Goal: Information Seeking & Learning: Learn about a topic

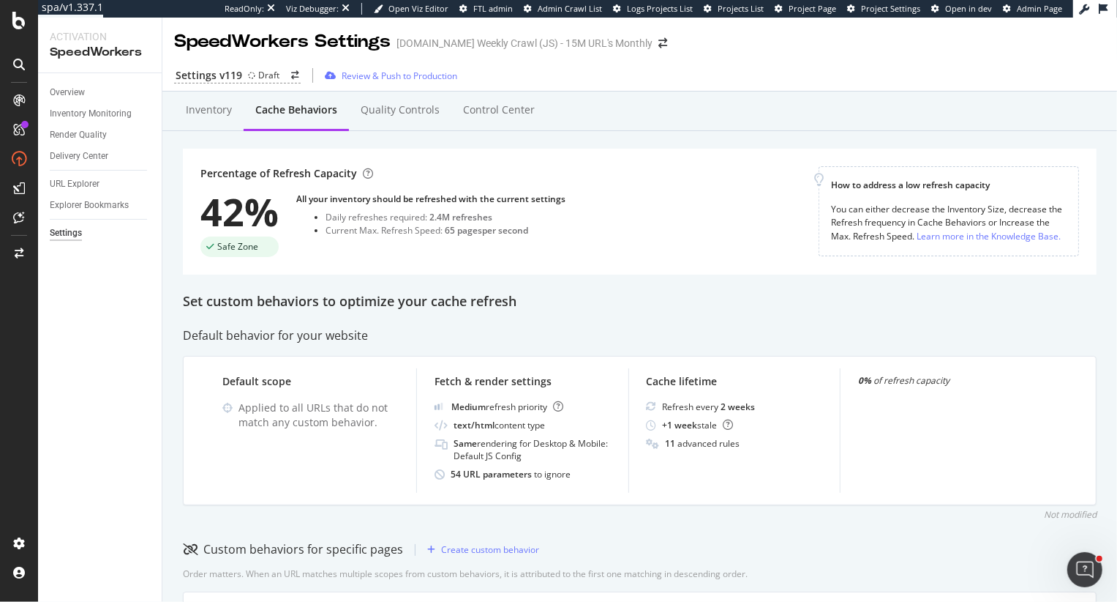
scroll to position [631, 0]
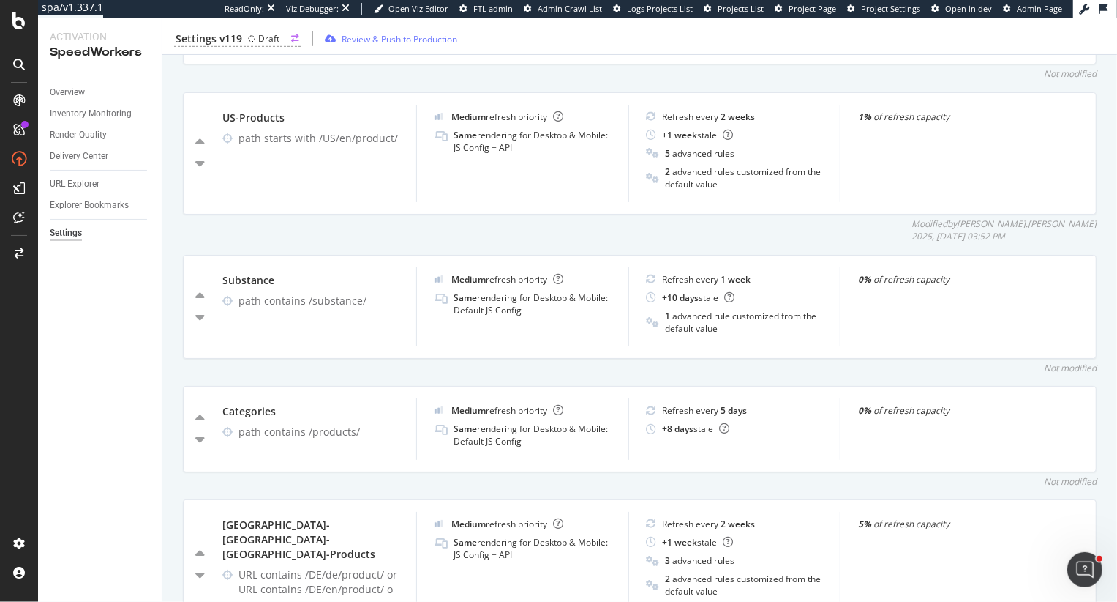
click at [241, 40] on div "Settings v119 Draft" at bounding box center [237, 38] width 127 height 15
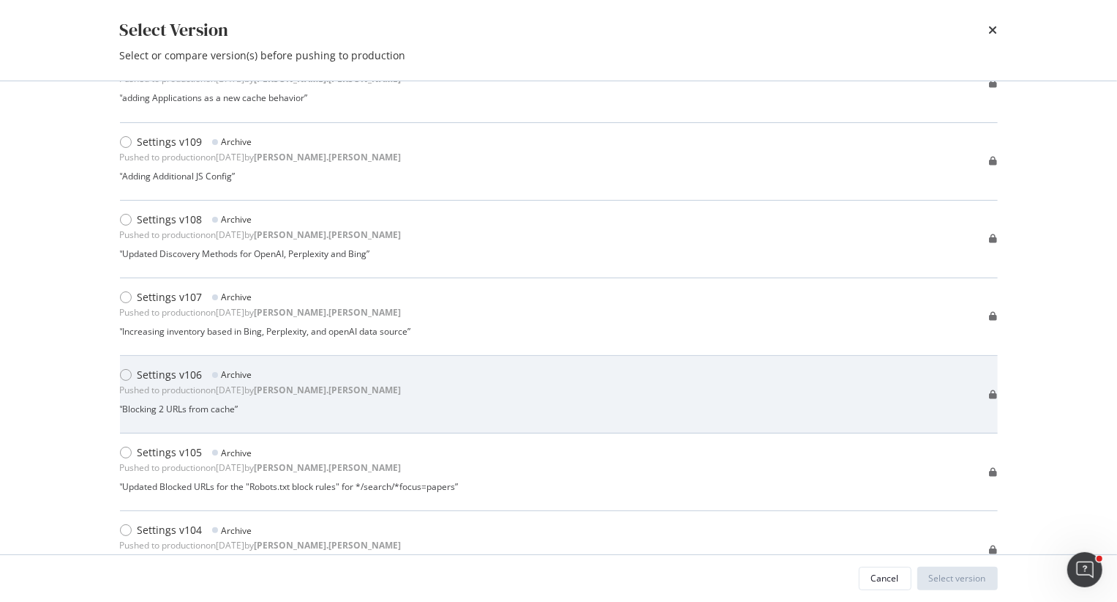
scroll to position [801, 0]
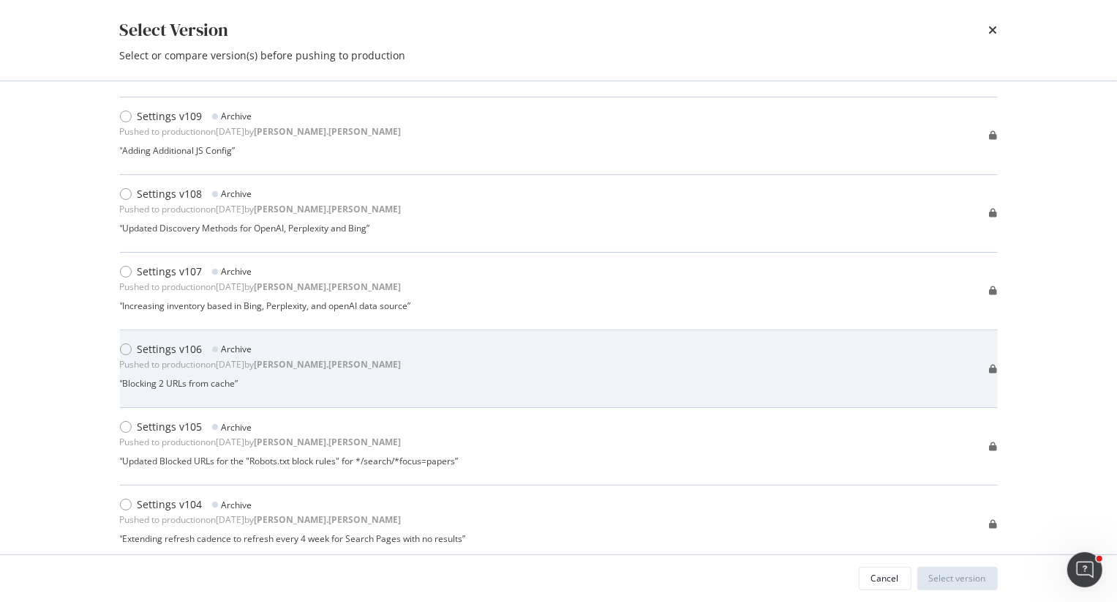
click at [214, 389] on div "Settings v106 Archive Pushed to production on 2025 Feb 5th by heidi.noonan “ Bl…" at bounding box center [261, 368] width 282 height 53
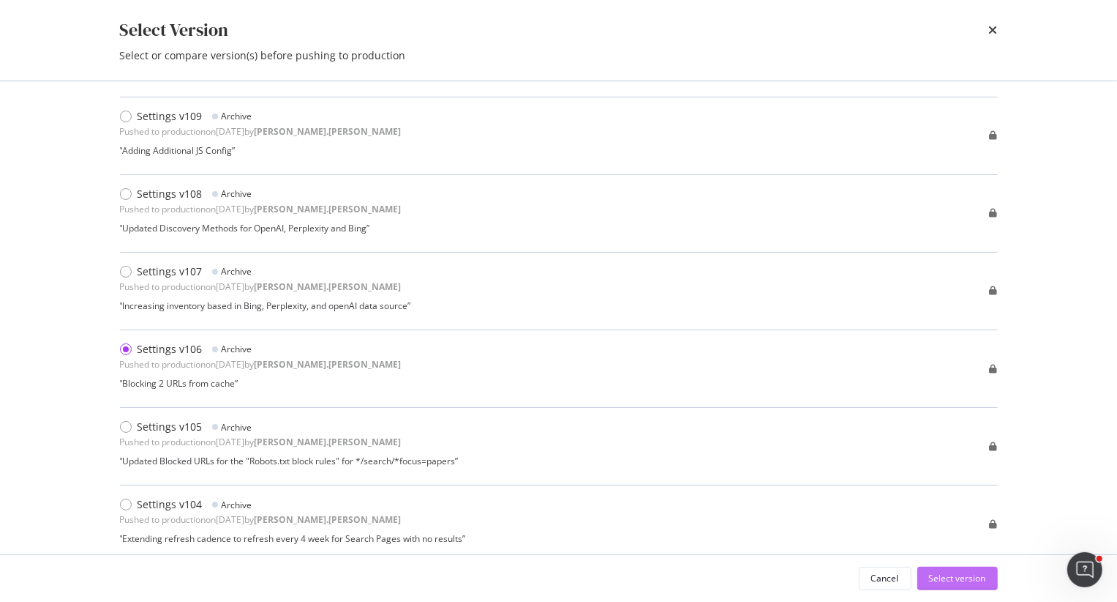
click at [945, 584] on div "Select version" at bounding box center [957, 578] width 57 height 22
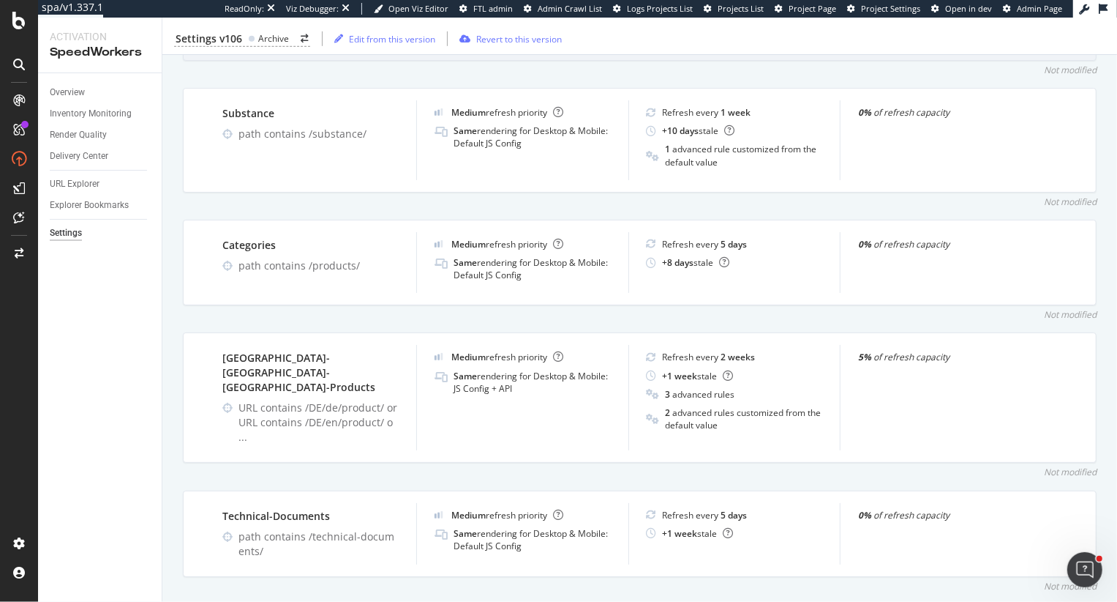
scroll to position [795, 0]
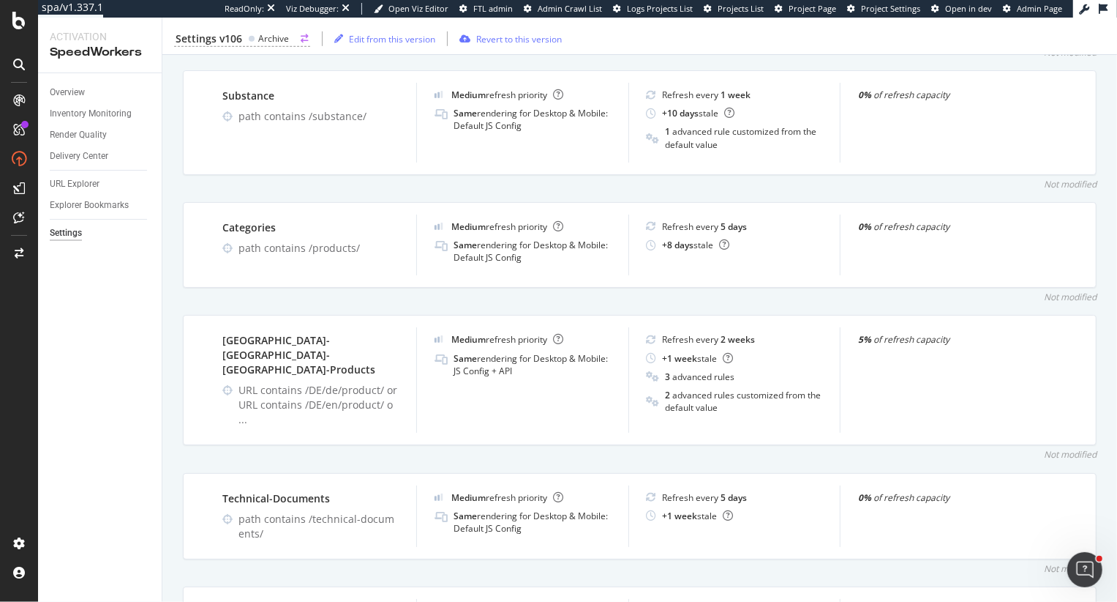
click at [265, 37] on div "Archive" at bounding box center [273, 38] width 31 height 12
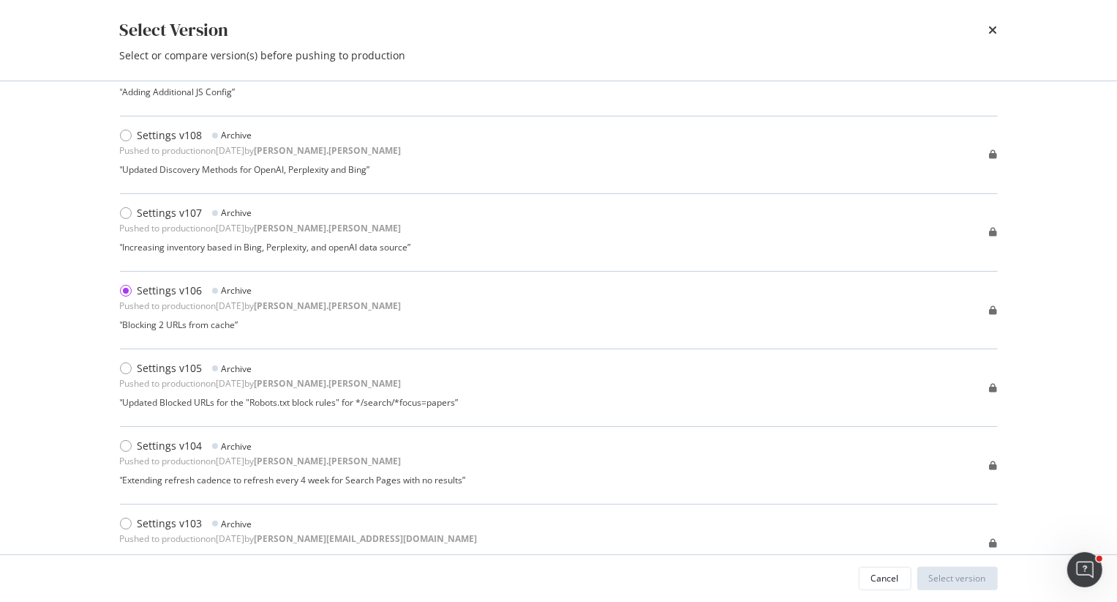
scroll to position [885, 0]
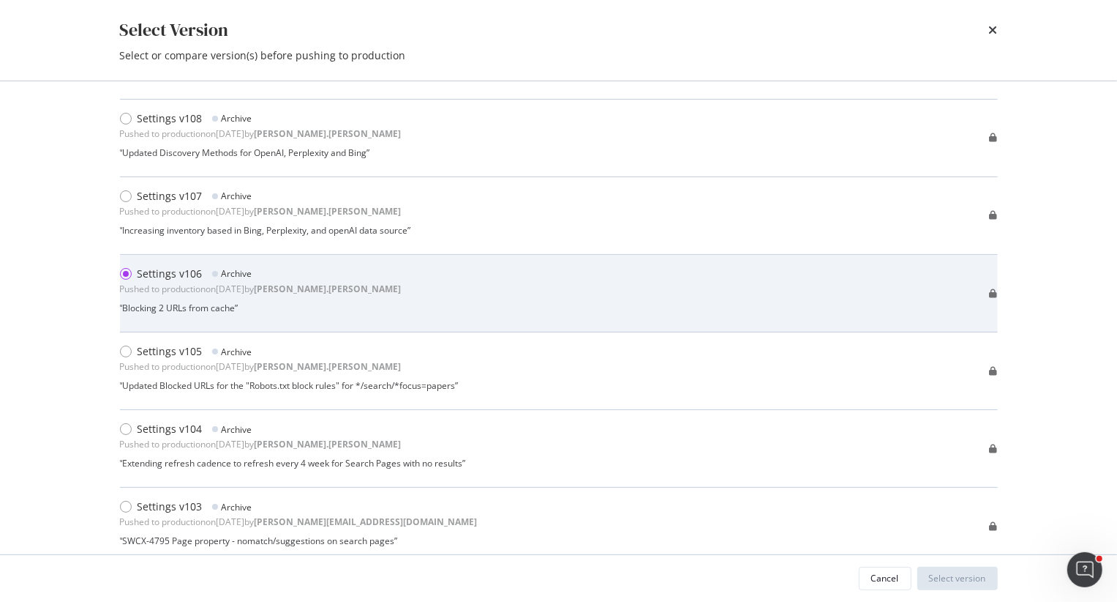
click at [244, 299] on div "Settings v106 Archive Pushed to production on 2025 Feb 5th by heidi.noonan “ Bl…" at bounding box center [261, 292] width 282 height 53
click at [226, 311] on div "“ Blocking 2 URLs from cache ”" at bounding box center [261, 307] width 282 height 12
click at [989, 291] on div "Settings v106 Archive Pushed to production on 2025 Feb 5th by heidi.noonan “ Bl…" at bounding box center [559, 292] width 878 height 53
click at [262, 277] on div "Settings v106 Archive" at bounding box center [261, 273] width 282 height 15
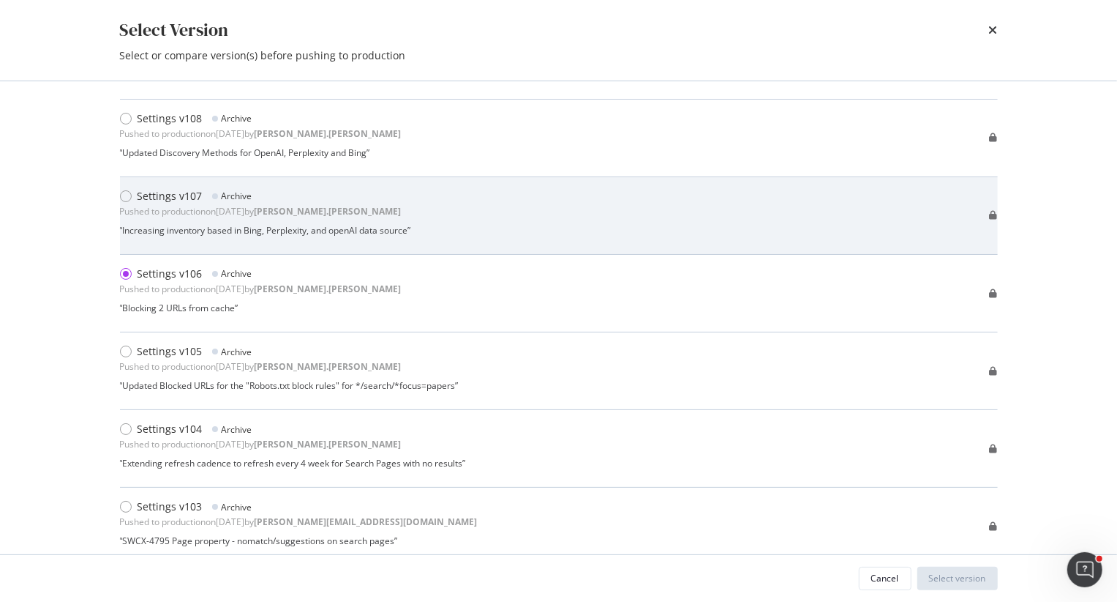
click at [213, 222] on div "Settings v107 Archive Pushed to production on 2025 Mar 4th by heidi.noonan “ In…" at bounding box center [265, 215] width 291 height 53
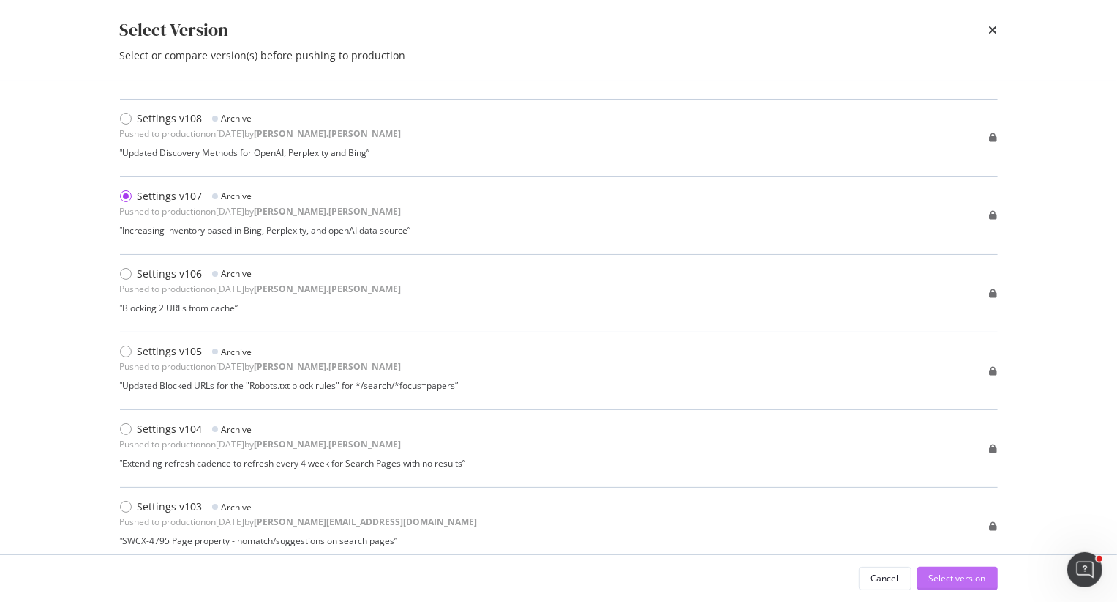
click at [947, 577] on div "Select version" at bounding box center [957, 578] width 57 height 12
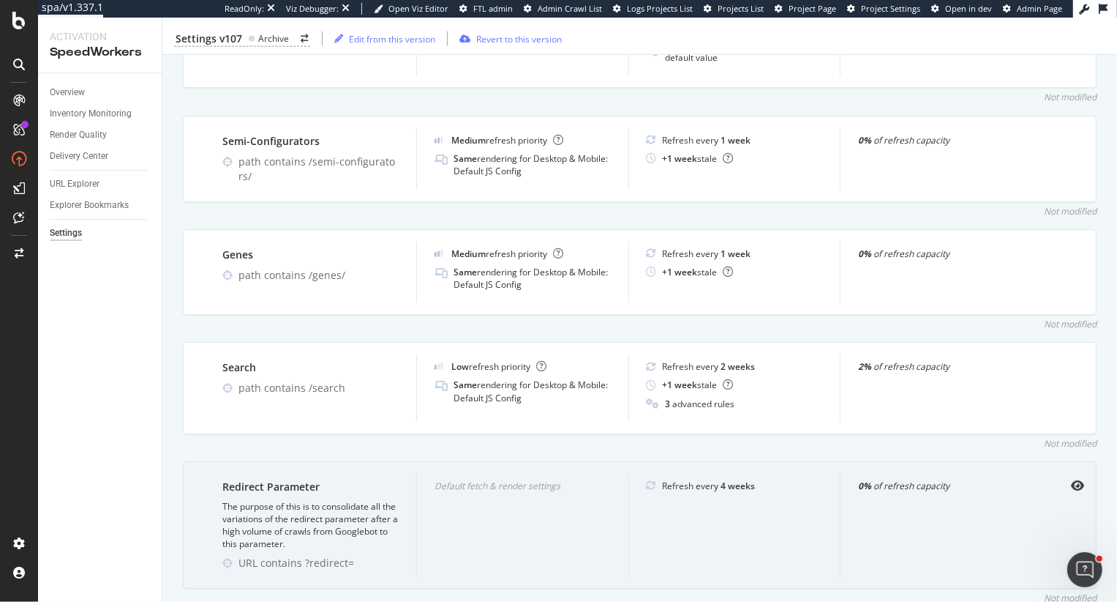
scroll to position [1416, 0]
drag, startPoint x: 318, startPoint y: 492, endPoint x: 375, endPoint y: 517, distance: 62.9
click at [375, 517] on div "The purpose of this is to consolidate all the variations of the redirect parame…" at bounding box center [310, 525] width 176 height 50
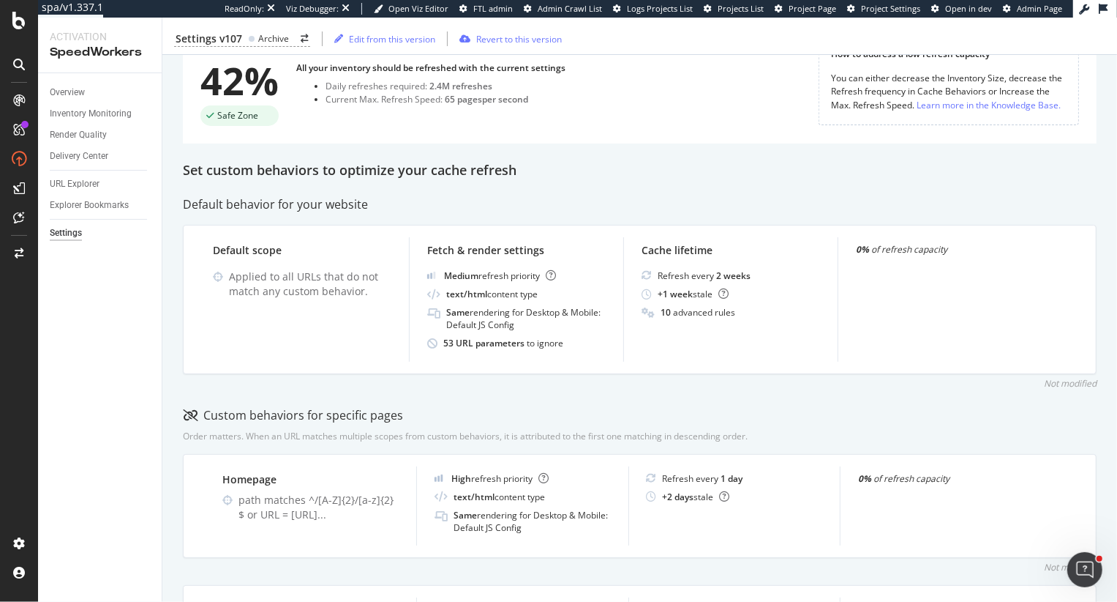
scroll to position [0, 0]
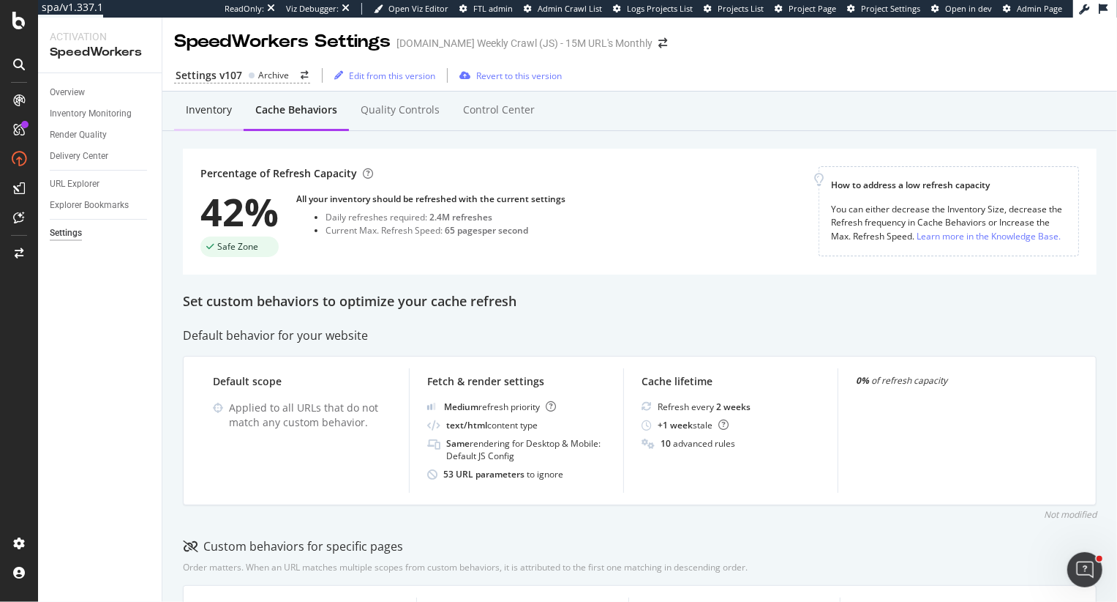
click at [206, 116] on div "Inventory" at bounding box center [209, 109] width 46 height 15
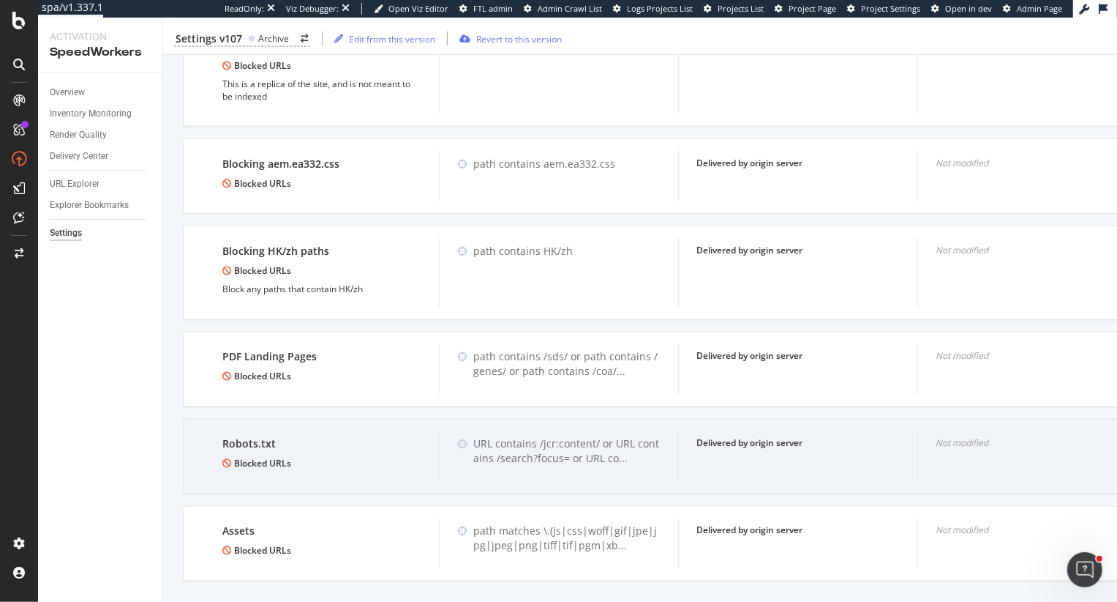
scroll to position [1731, 0]
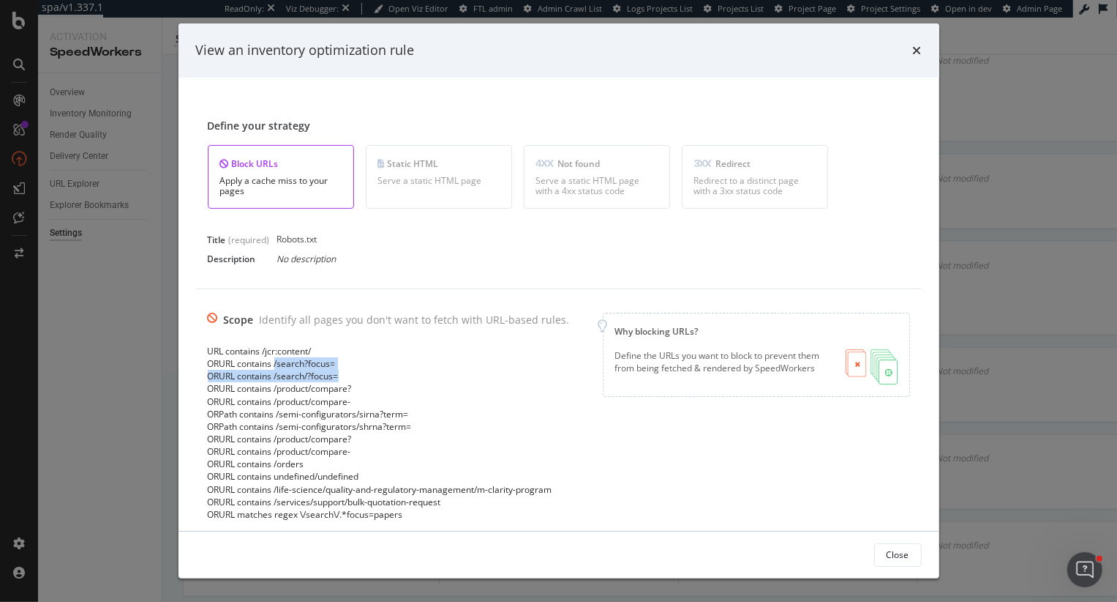
drag, startPoint x: 278, startPoint y: 362, endPoint x: 390, endPoint y: 378, distance: 113.1
click at [391, 379] on div "URL contains /jcr:content/ OR URL contains /search?focus= OR URL contains /sear…" at bounding box center [389, 433] width 362 height 176
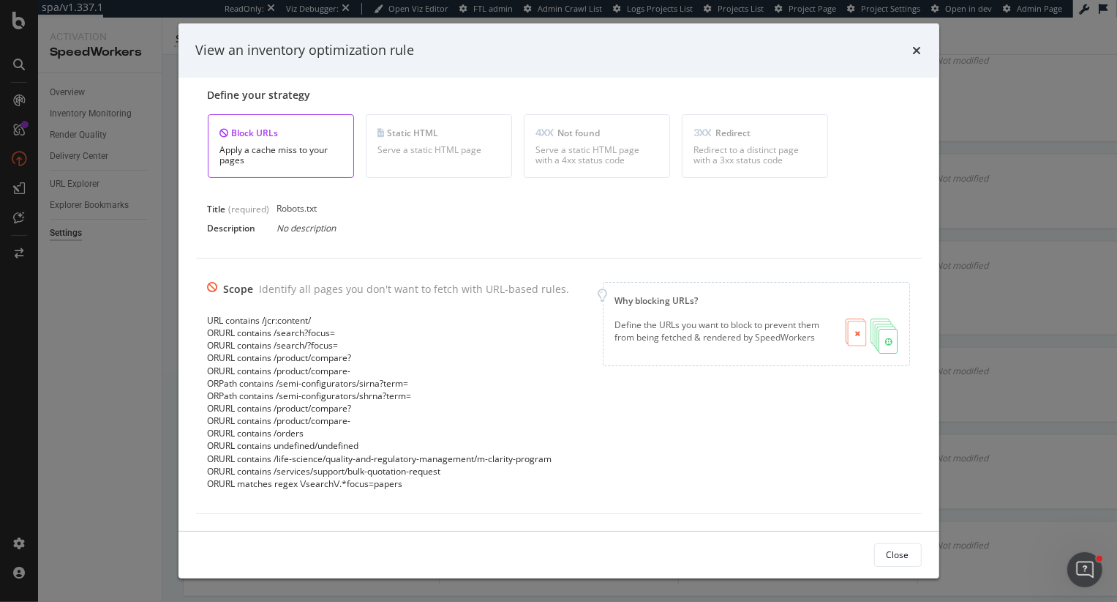
click at [912, 48] on div "View an inventory optimization rule" at bounding box center [559, 50] width 726 height 19
click at [917, 50] on icon "times" at bounding box center [917, 51] width 9 height 12
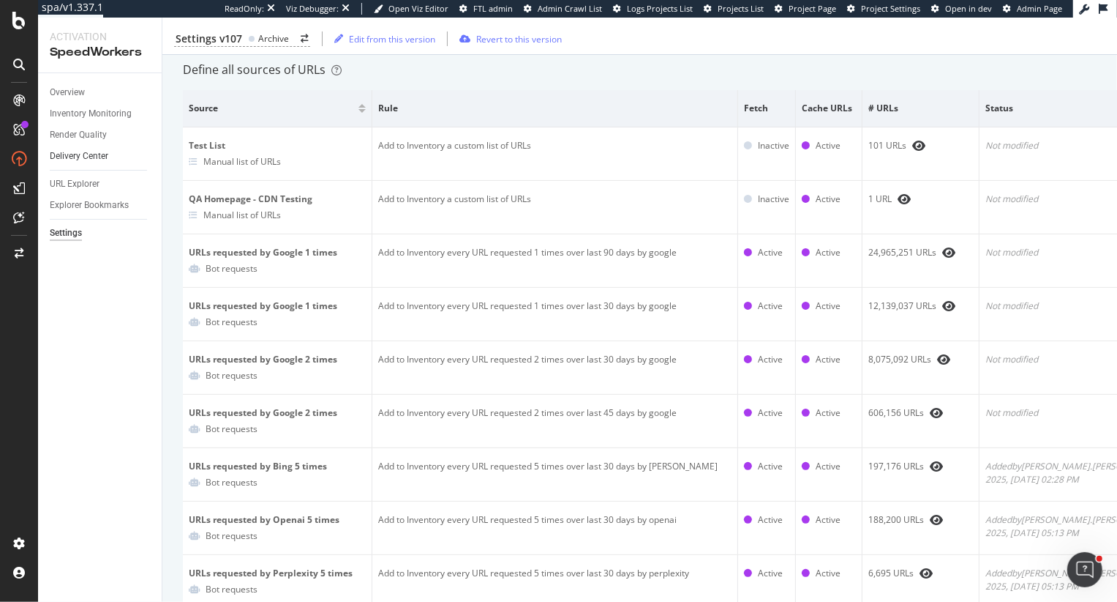
scroll to position [0, 0]
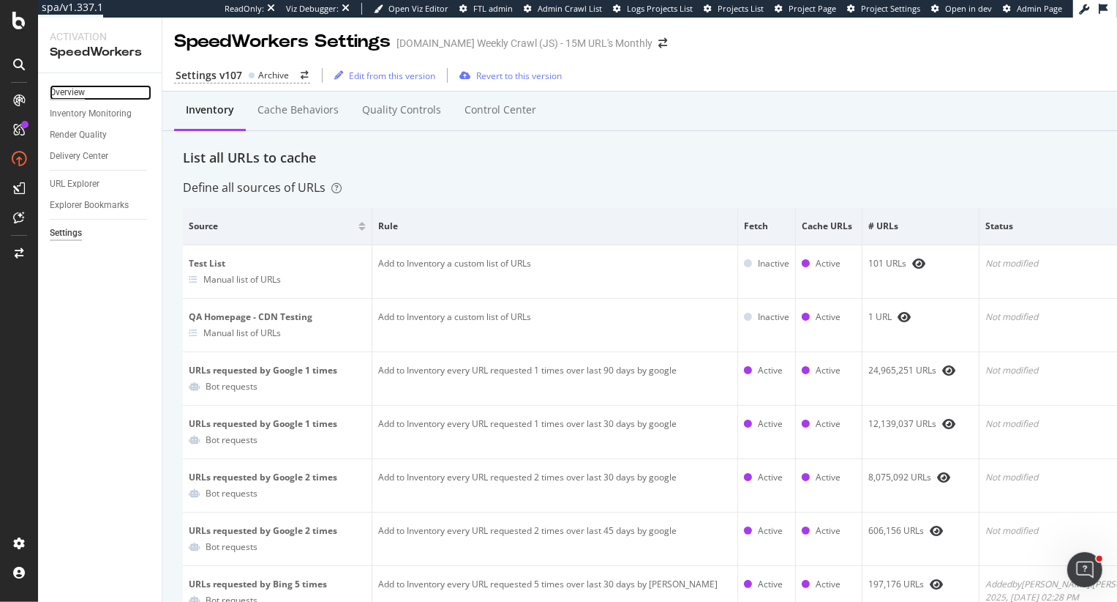
click at [75, 93] on div "Overview" at bounding box center [67, 92] width 35 height 15
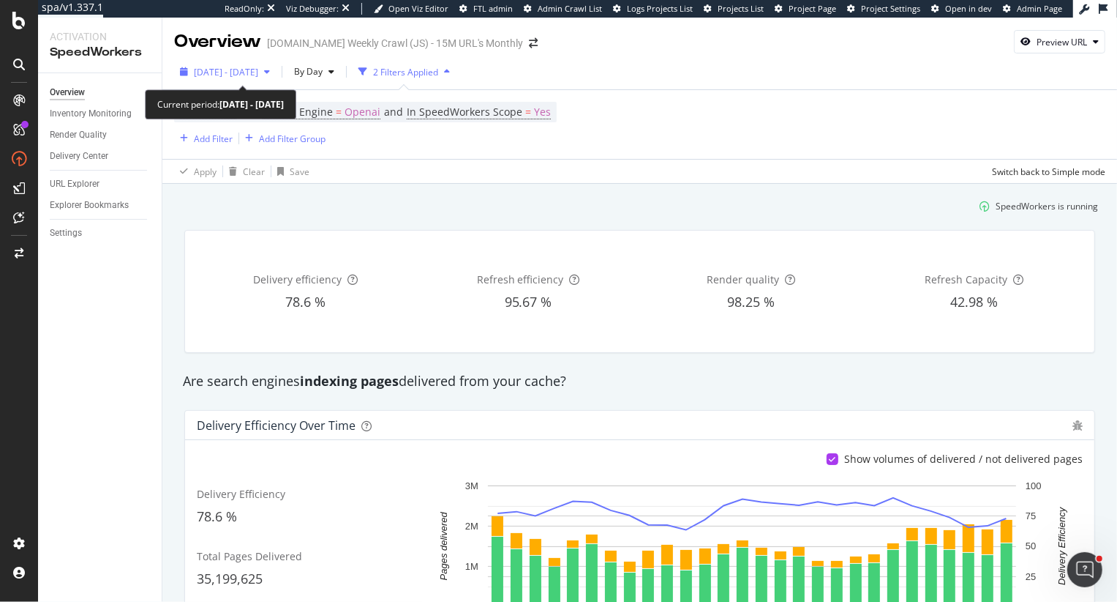
click at [258, 72] on span "[DATE] - [DATE]" at bounding box center [226, 72] width 64 height 12
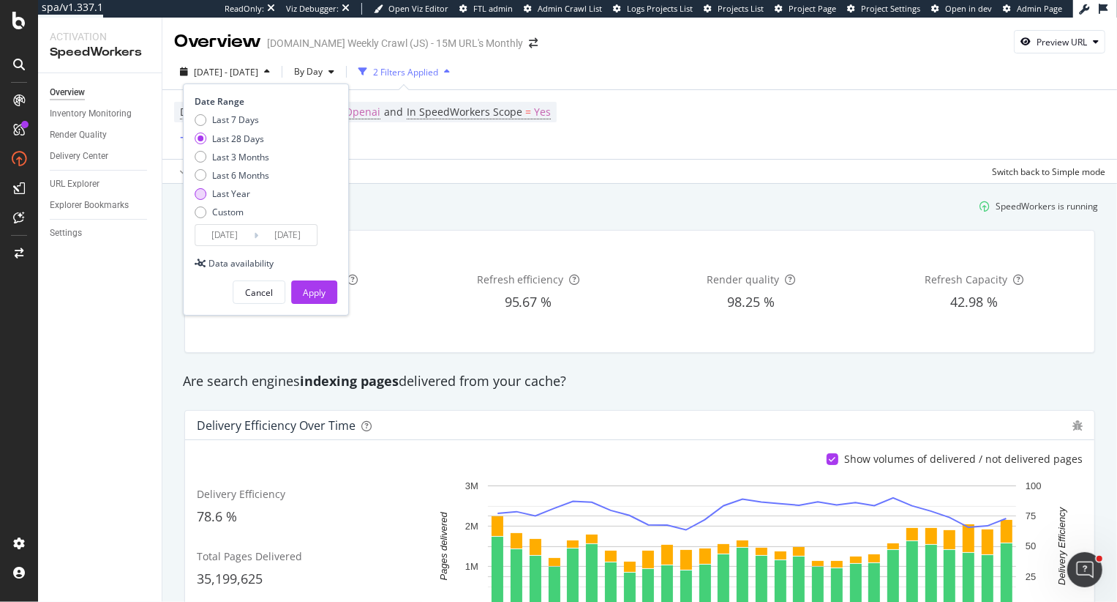
click at [240, 192] on div "Last Year" at bounding box center [231, 193] width 38 height 12
type input "2024/08/28"
click at [323, 288] on div "Apply" at bounding box center [314, 292] width 23 height 12
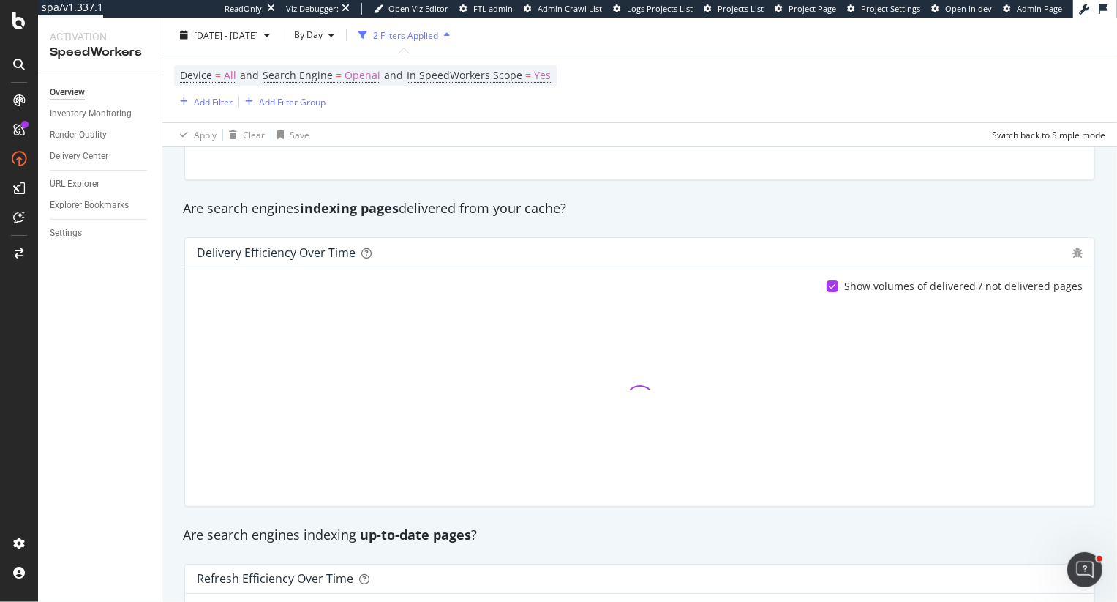
scroll to position [166, 0]
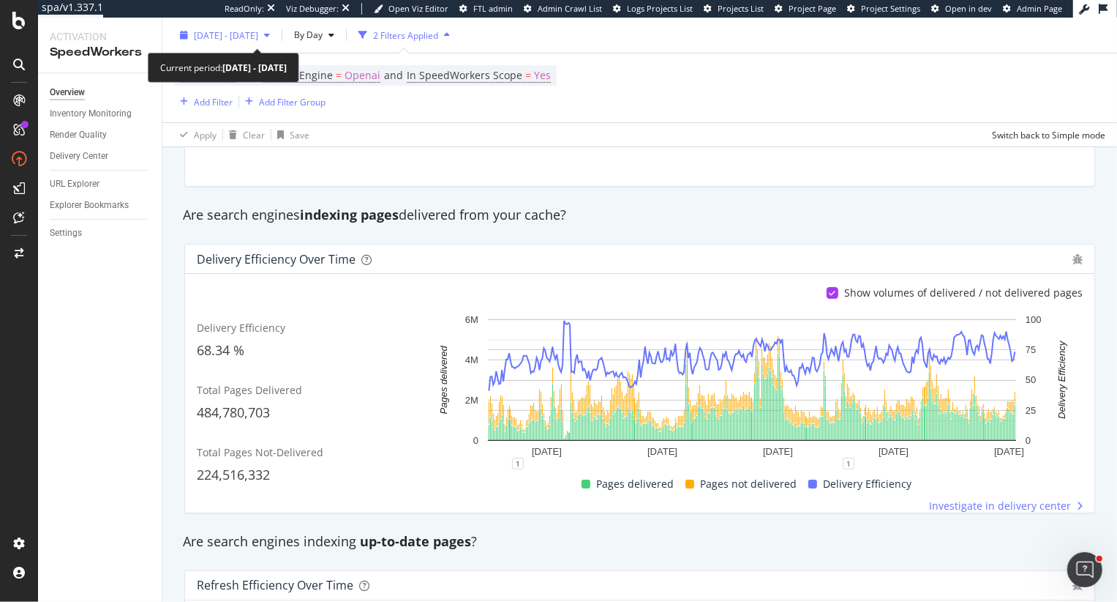
click at [229, 42] on div "2024 Aug. 28th - 2025 Aug. 27th" at bounding box center [225, 35] width 102 height 22
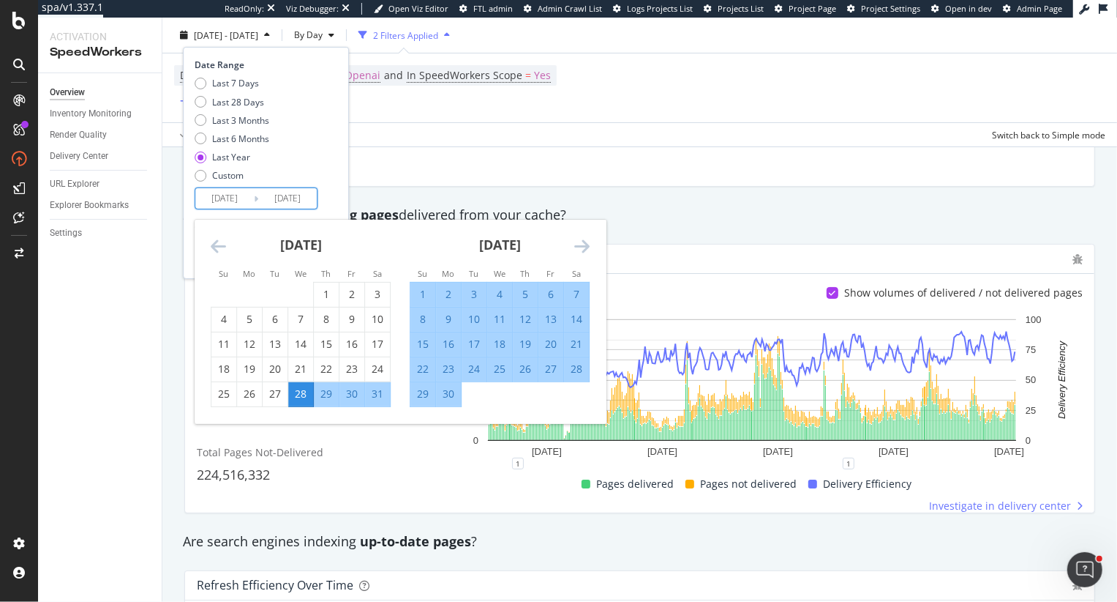
click at [209, 198] on input "2024/08/28" at bounding box center [224, 198] width 59 height 20
click at [215, 247] on icon "Move backward to switch to the previous month." at bounding box center [218, 246] width 15 height 18
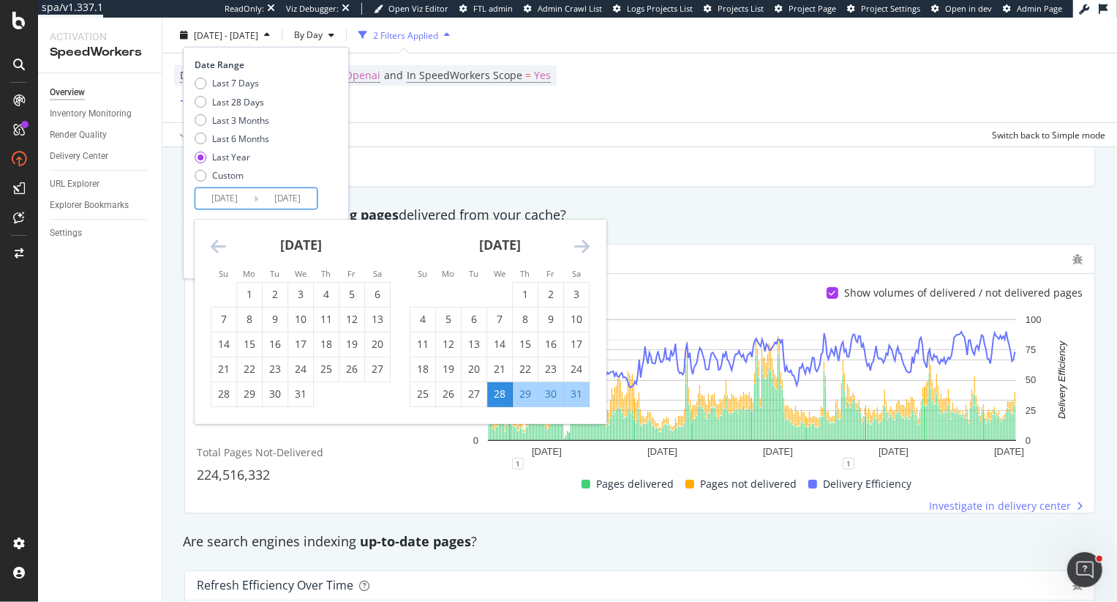
click at [215, 247] on icon "Move backward to switch to the previous month." at bounding box center [218, 246] width 15 height 18
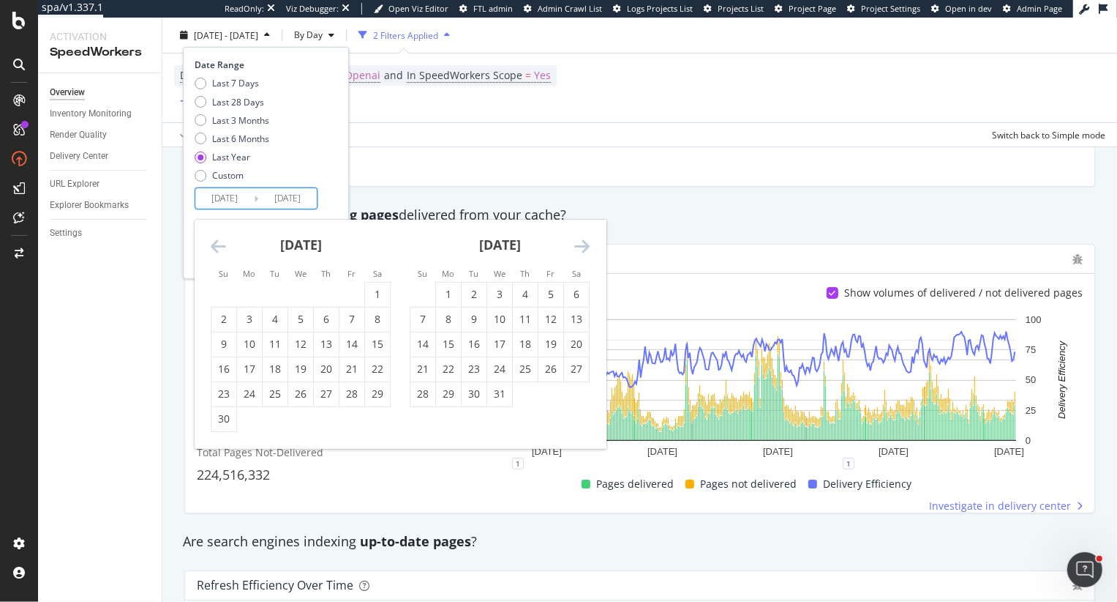
click at [215, 247] on icon "Move backward to switch to the previous month." at bounding box center [218, 246] width 15 height 18
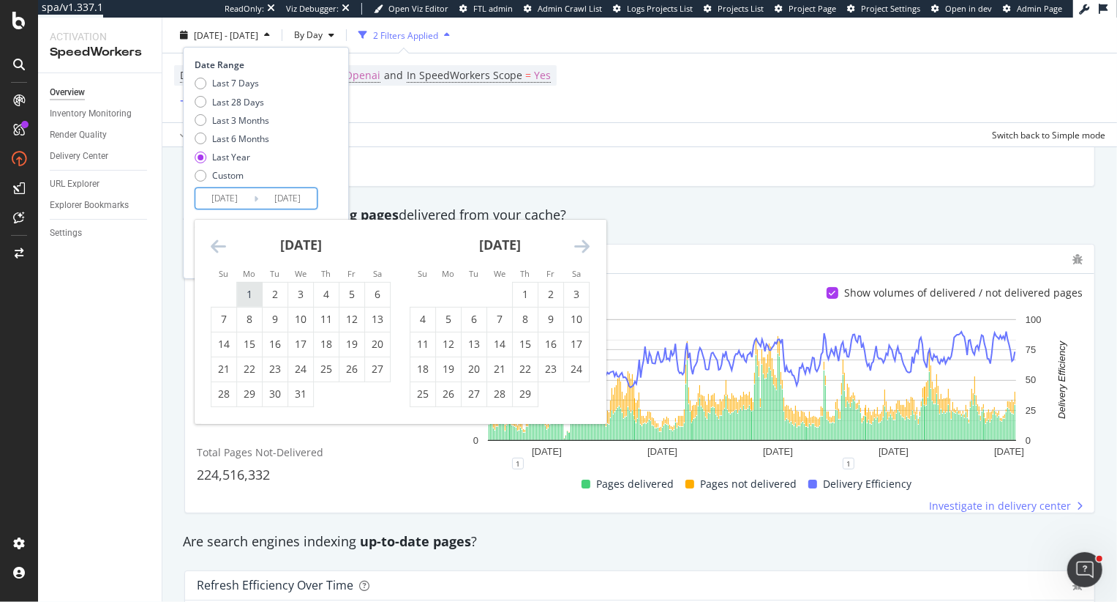
click at [248, 296] on div "1" at bounding box center [249, 294] width 25 height 15
type input "2024/01/01"
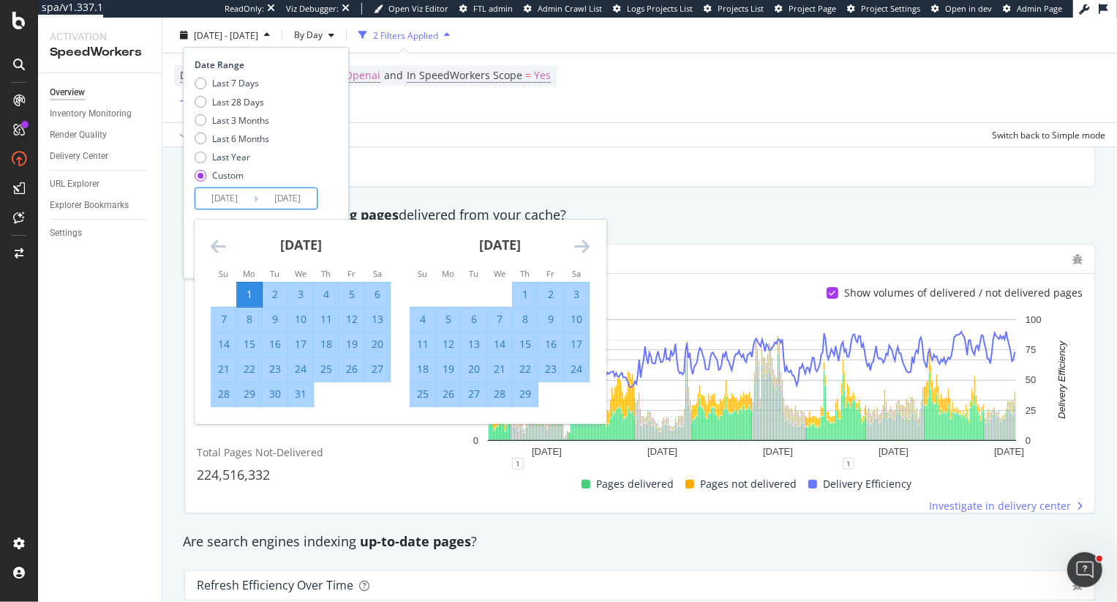
click at [333, 172] on div "Last 7 Days Last 28 Days Last 3 Months Last 6 Months Last Year Custom" at bounding box center [264, 132] width 139 height 111
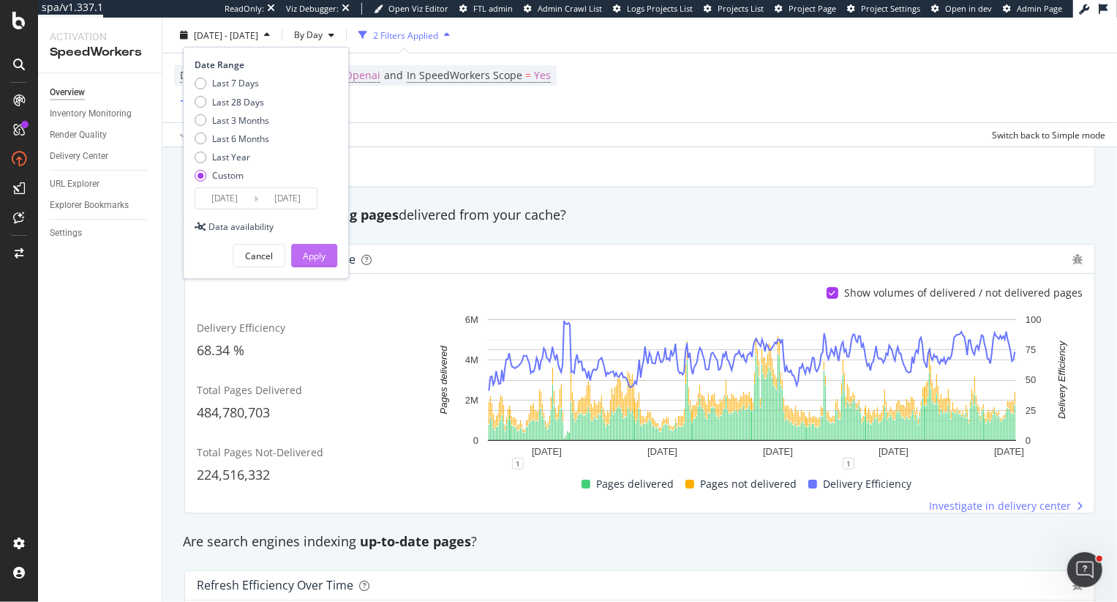
click at [317, 255] on div "Apply" at bounding box center [314, 256] width 23 height 12
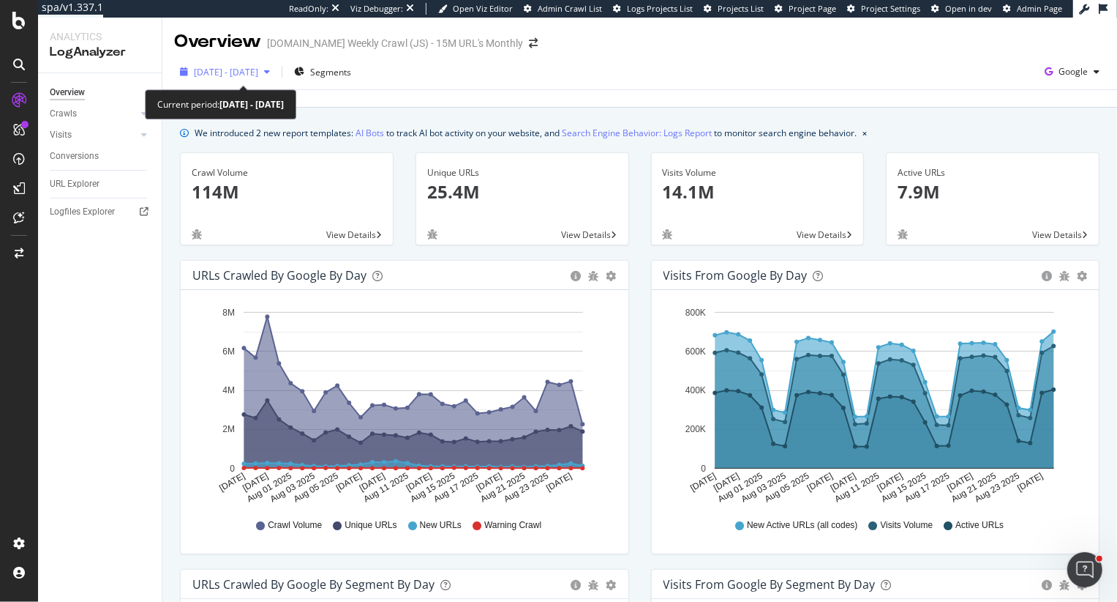
click at [258, 71] on span "2025 Jul. 28th - Aug. 26th" at bounding box center [226, 72] width 64 height 12
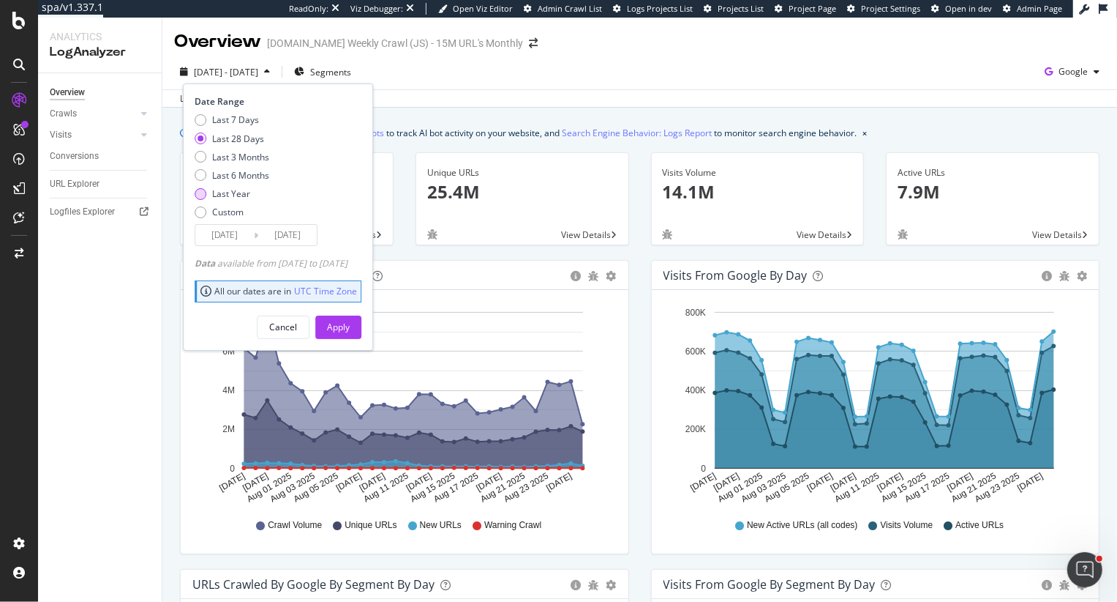
click at [236, 195] on div "Last Year" at bounding box center [231, 193] width 38 height 12
type input "2024/08/27"
click at [350, 330] on div "Apply" at bounding box center [338, 327] width 23 height 12
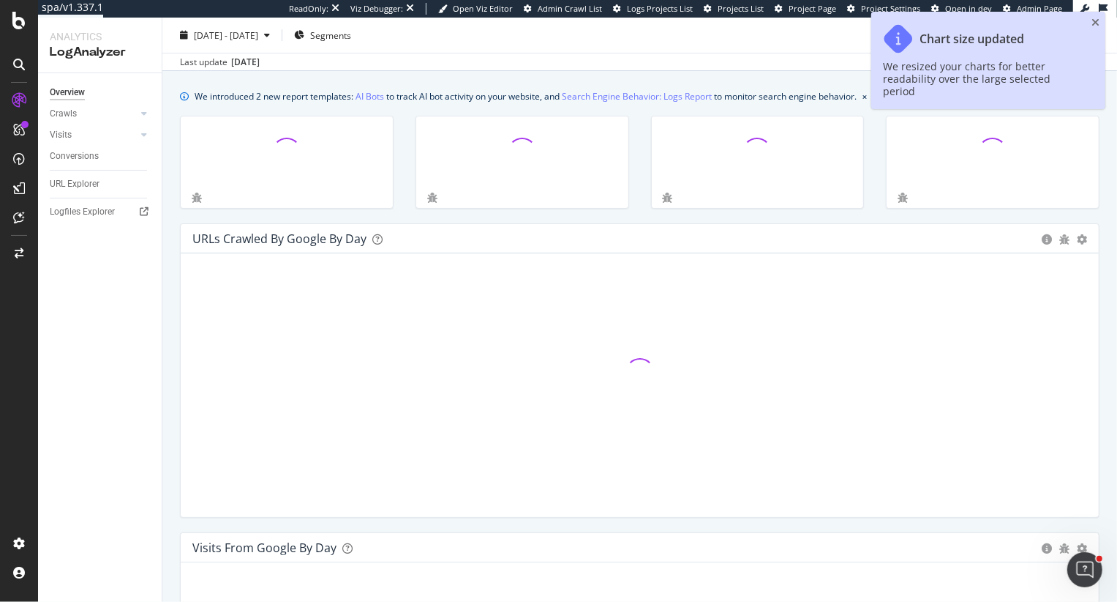
scroll to position [37, 0]
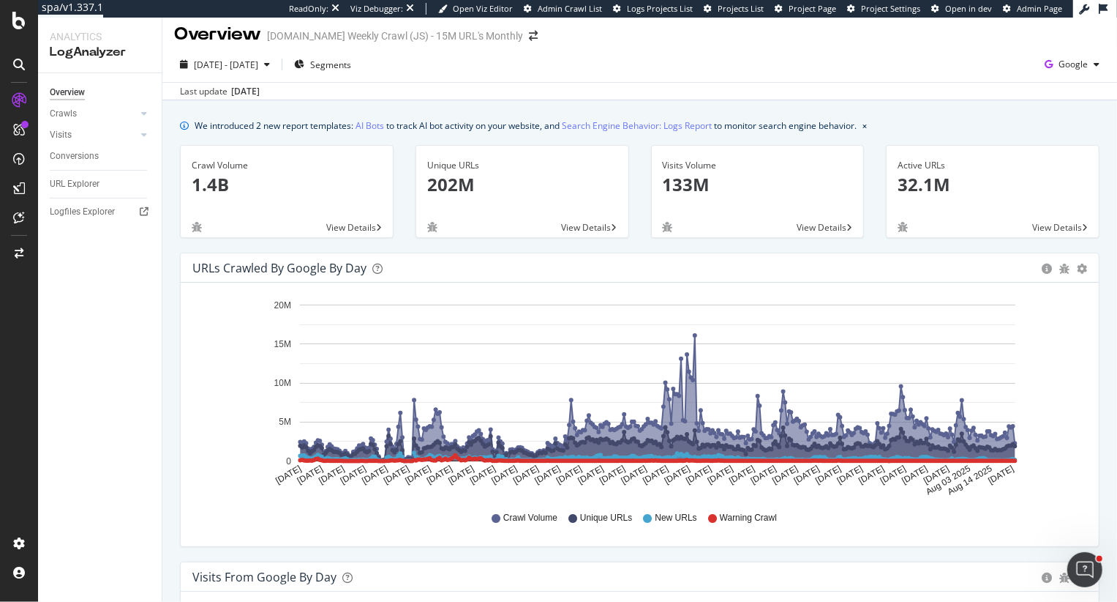
scroll to position [5, 0]
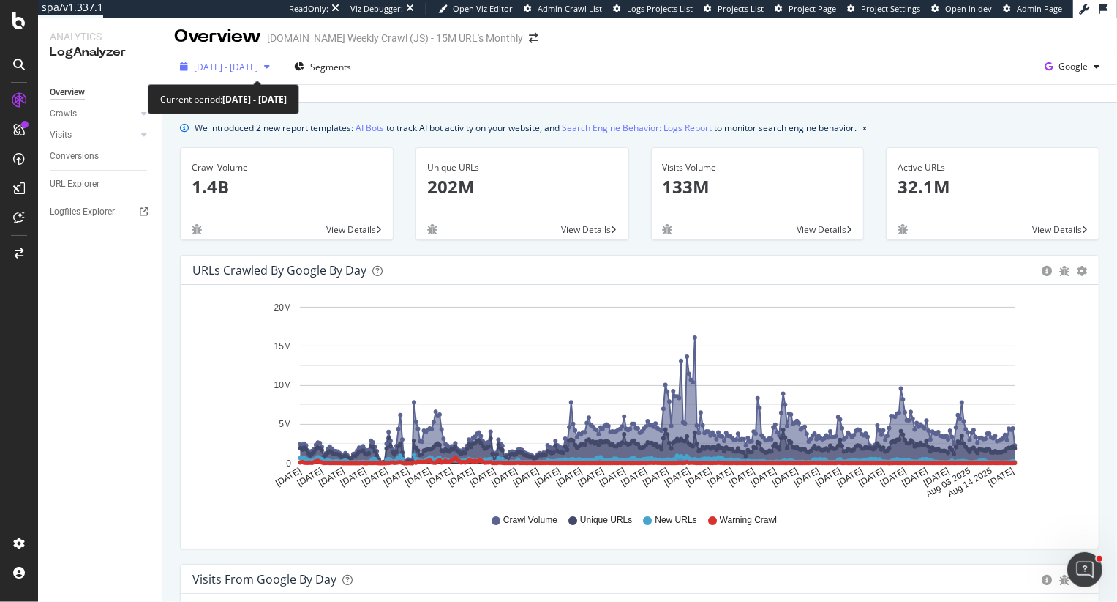
click at [237, 69] on span "2024 Aug. 27th - 2025 Aug. 26th" at bounding box center [226, 67] width 64 height 12
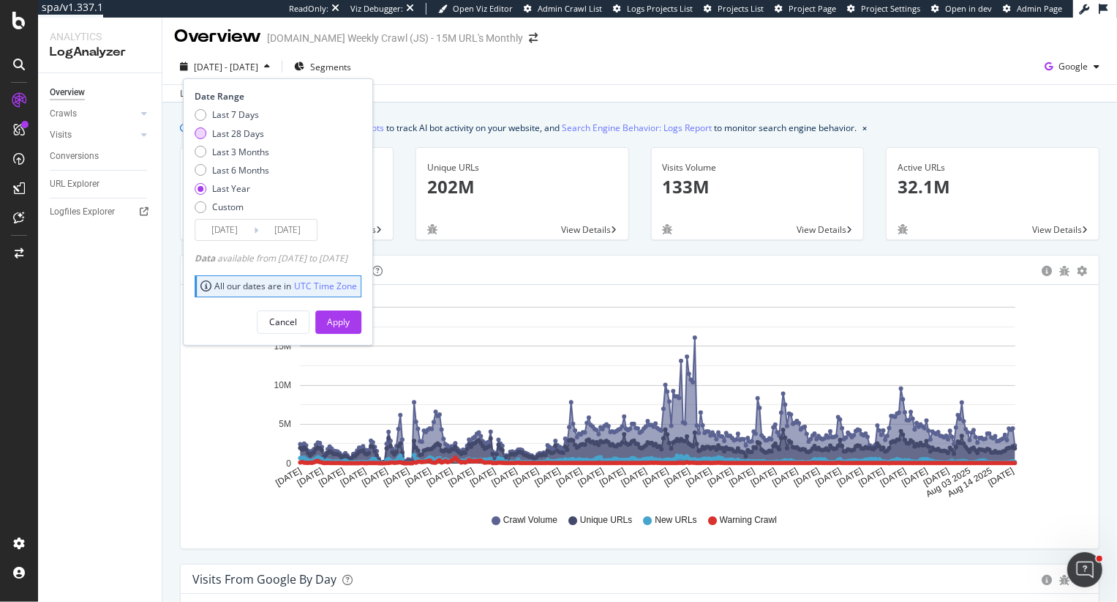
click at [222, 132] on div "Last 28 Days" at bounding box center [238, 133] width 52 height 12
type input "2025/07/30"
click at [350, 325] on div "Apply" at bounding box center [338, 321] width 23 height 12
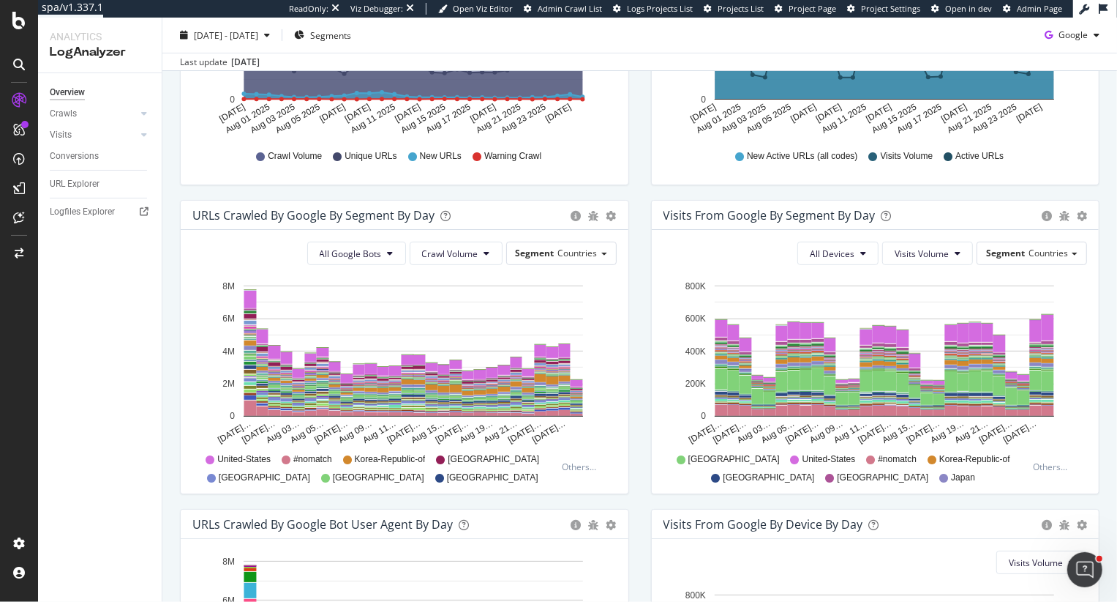
scroll to position [381, 0]
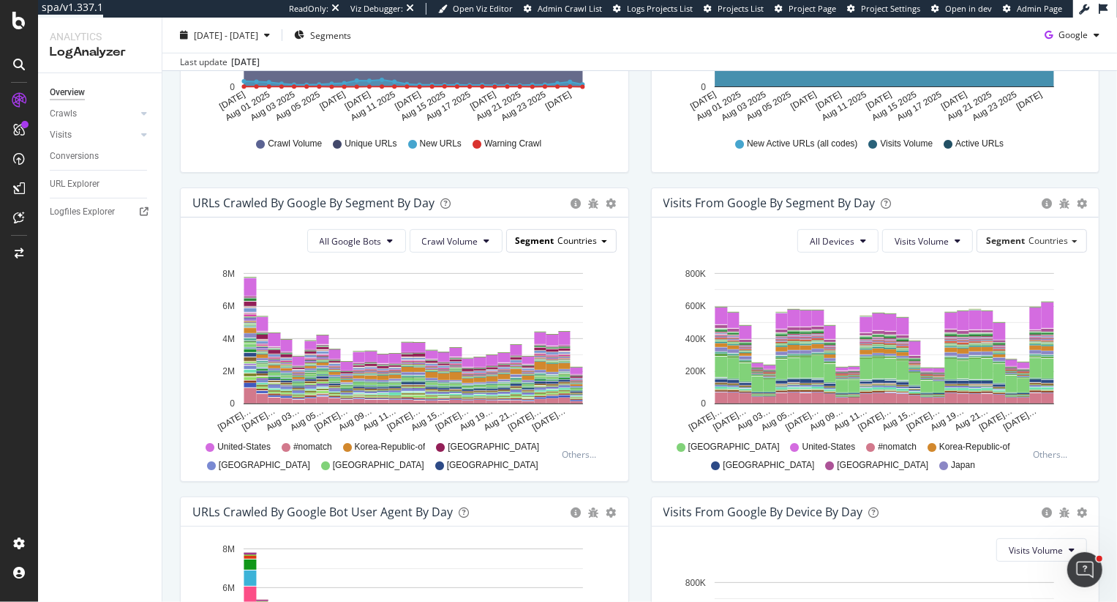
click at [583, 240] on span "Countries" at bounding box center [578, 240] width 40 height 12
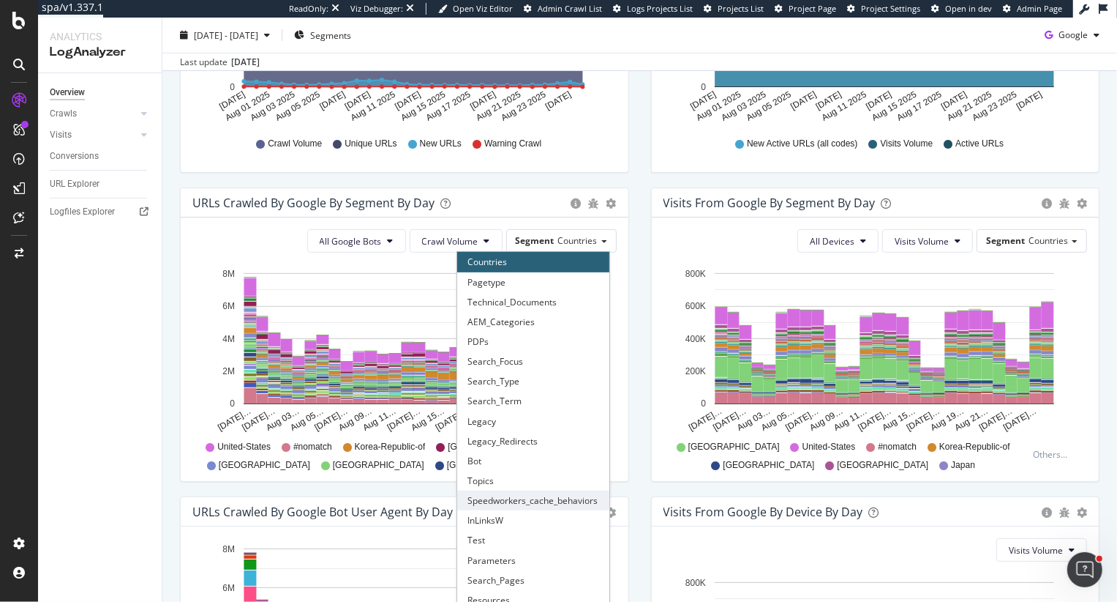
click at [524, 498] on div "Speedworkers_cache_behaviors" at bounding box center [533, 500] width 152 height 20
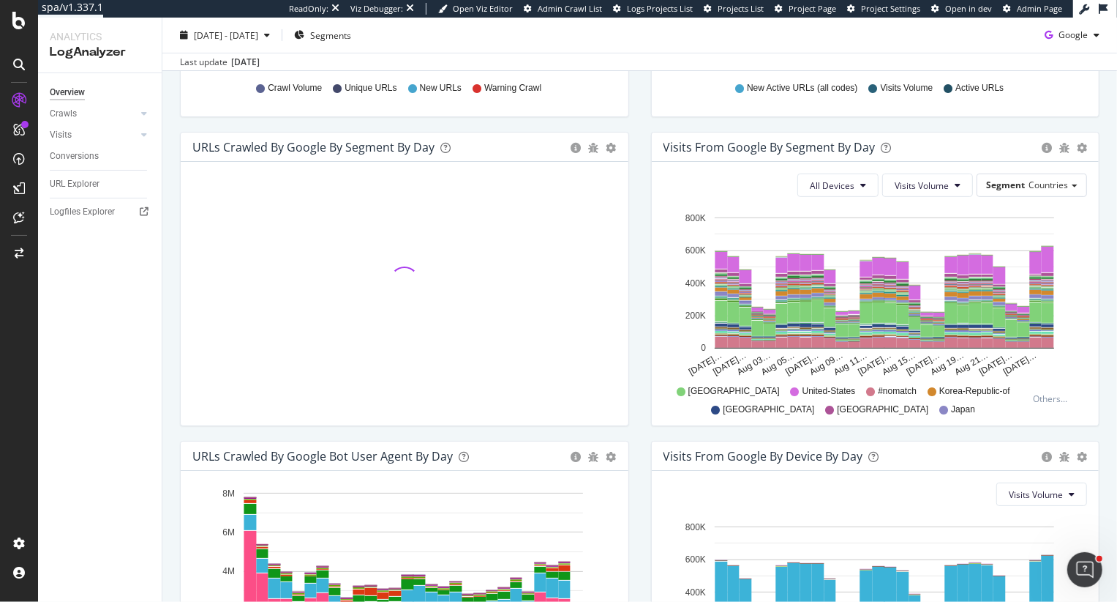
scroll to position [435, 0]
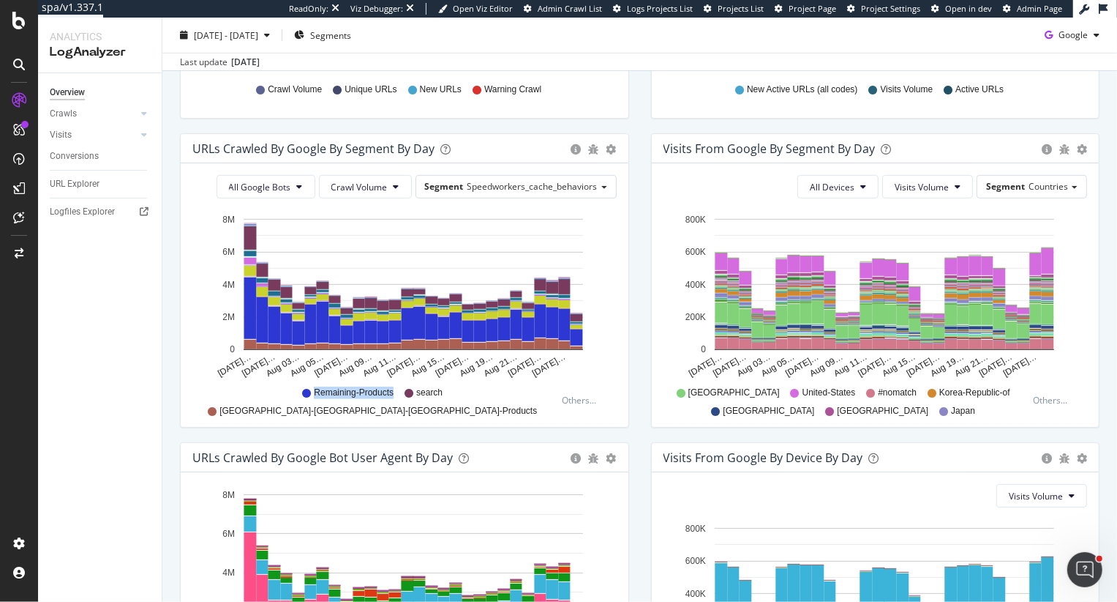
drag, startPoint x: 239, startPoint y: 391, endPoint x: 325, endPoint y: 392, distance: 86.4
click at [325, 392] on div "Remaining-Products search Japan-Korea-Germany-Products US-products/* default-sc…" at bounding box center [378, 399] width 357 height 33
drag, startPoint x: 340, startPoint y: 392, endPoint x: 370, endPoint y: 392, distance: 30.7
click at [370, 392] on div "Remaining-Products search Japan-Korea-Germany-Products US-products/* default-sc…" at bounding box center [378, 399] width 357 height 33
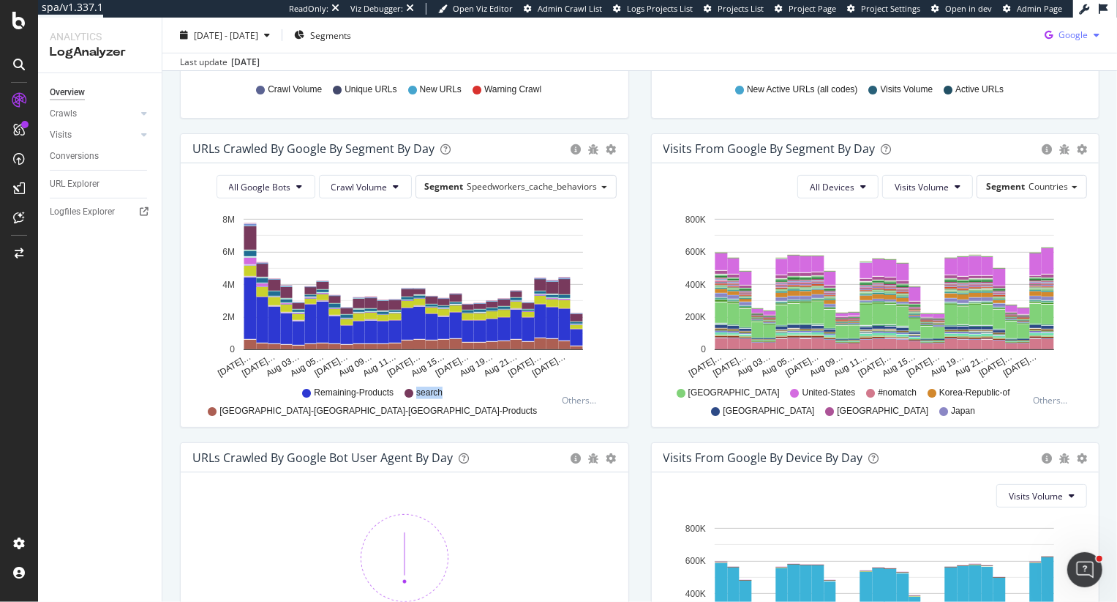
click at [1066, 40] on span "Google" at bounding box center [1073, 35] width 29 height 12
click at [1052, 126] on div "OpenAI" at bounding box center [1062, 118] width 101 height 21
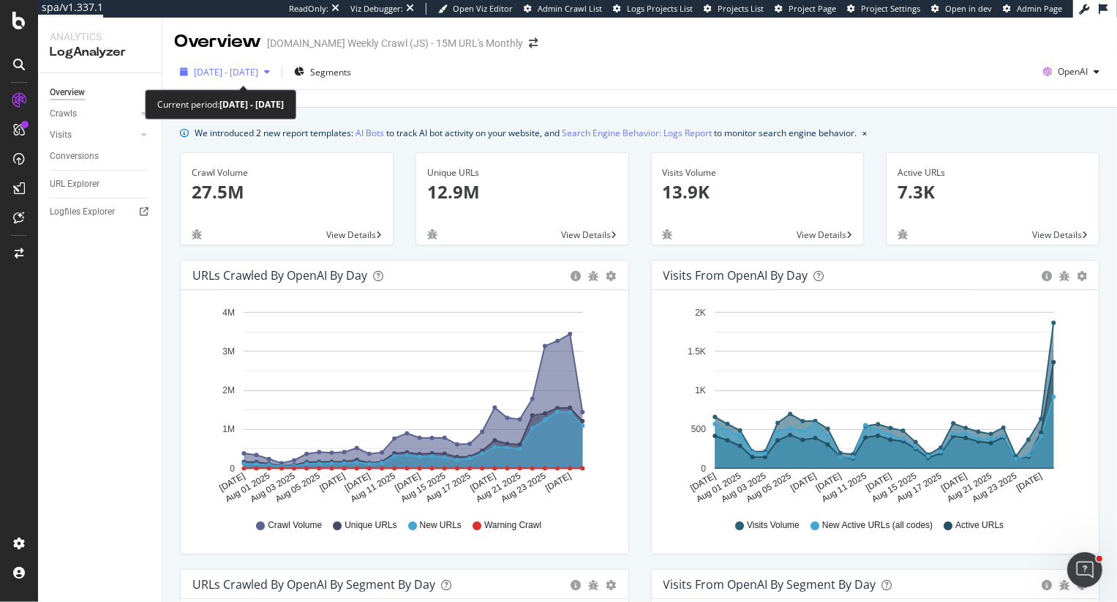
click at [230, 70] on span "2025 Jul. 30th - Aug. 26th" at bounding box center [226, 72] width 64 height 12
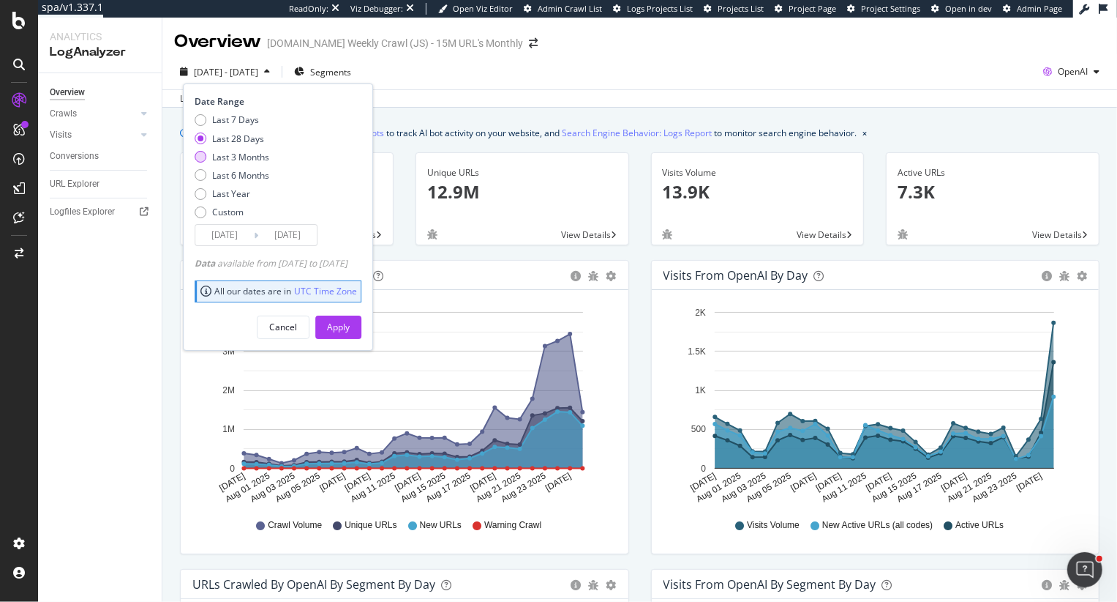
click at [242, 158] on div "Last 3 Months" at bounding box center [240, 157] width 57 height 12
click at [263, 176] on div "Last 6 Months" at bounding box center [240, 175] width 57 height 12
type input "2025/02/27"
click at [350, 331] on div "Apply" at bounding box center [338, 327] width 23 height 12
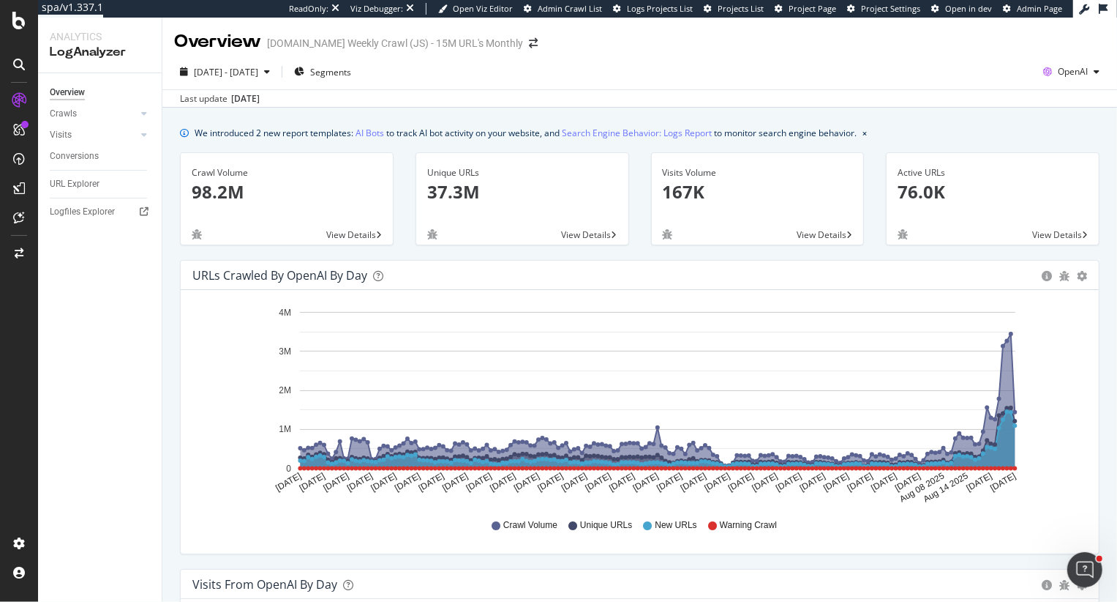
scroll to position [50, 0]
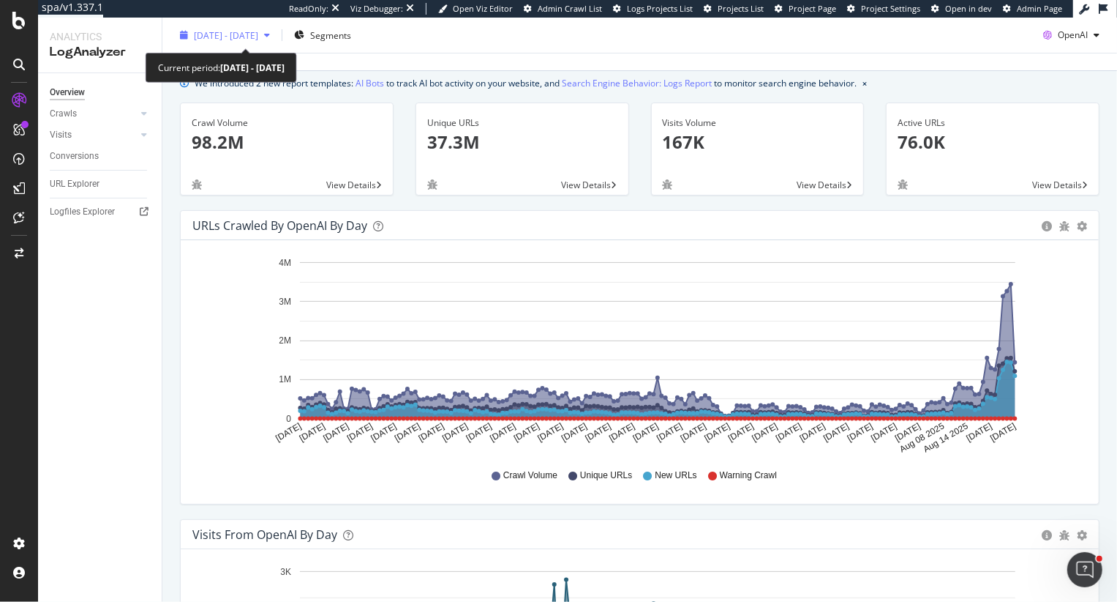
click at [228, 33] on span "2025 Feb. 27th - Aug. 26th" at bounding box center [226, 35] width 64 height 12
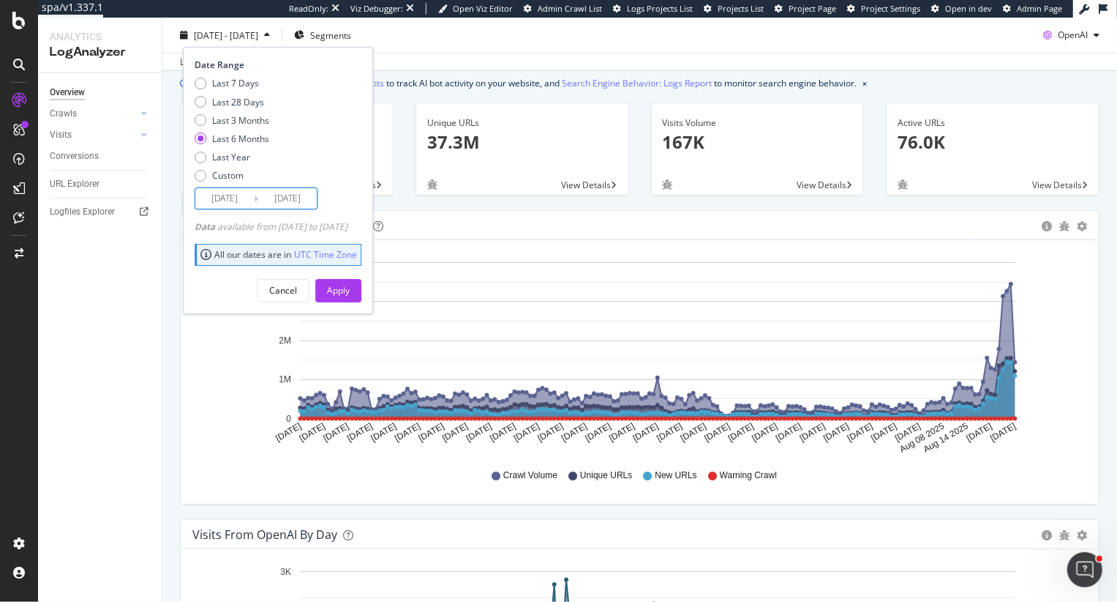
click at [213, 198] on input "2025/02/27" at bounding box center [224, 198] width 59 height 20
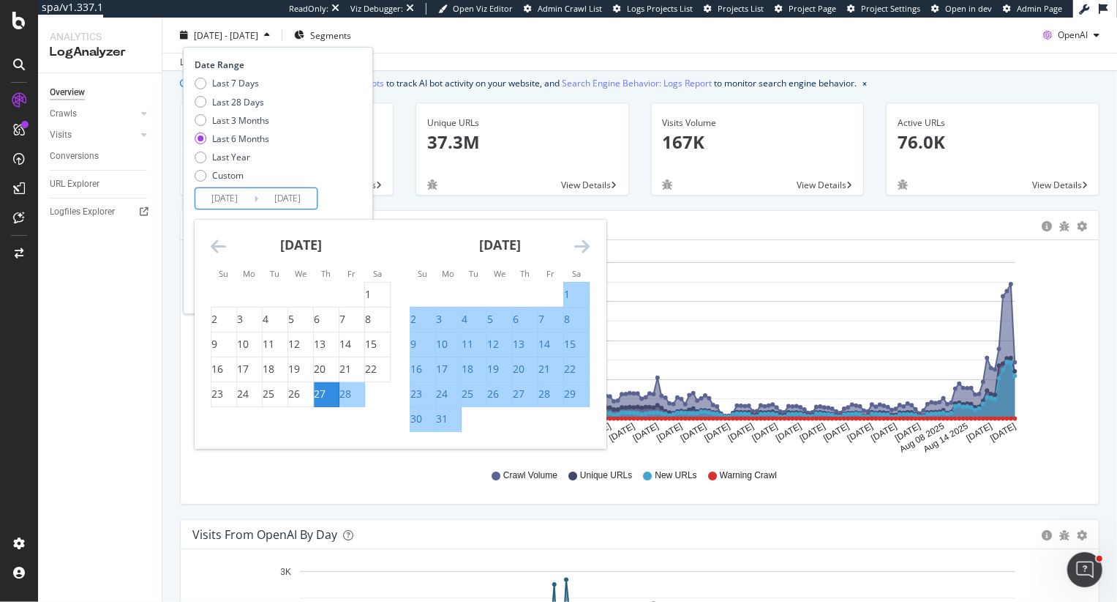
click at [214, 241] on icon "Move backward to switch to the previous month." at bounding box center [218, 246] width 15 height 18
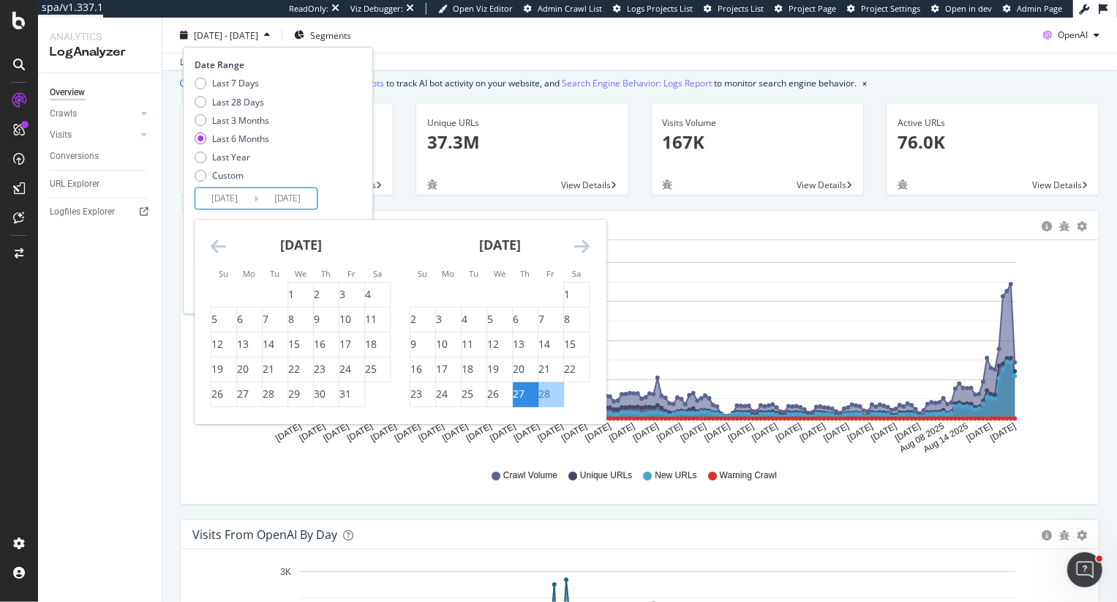
click at [214, 241] on icon "Move backward to switch to the previous month." at bounding box center [218, 246] width 15 height 18
click at [217, 297] on div "1" at bounding box center [214, 294] width 6 height 15
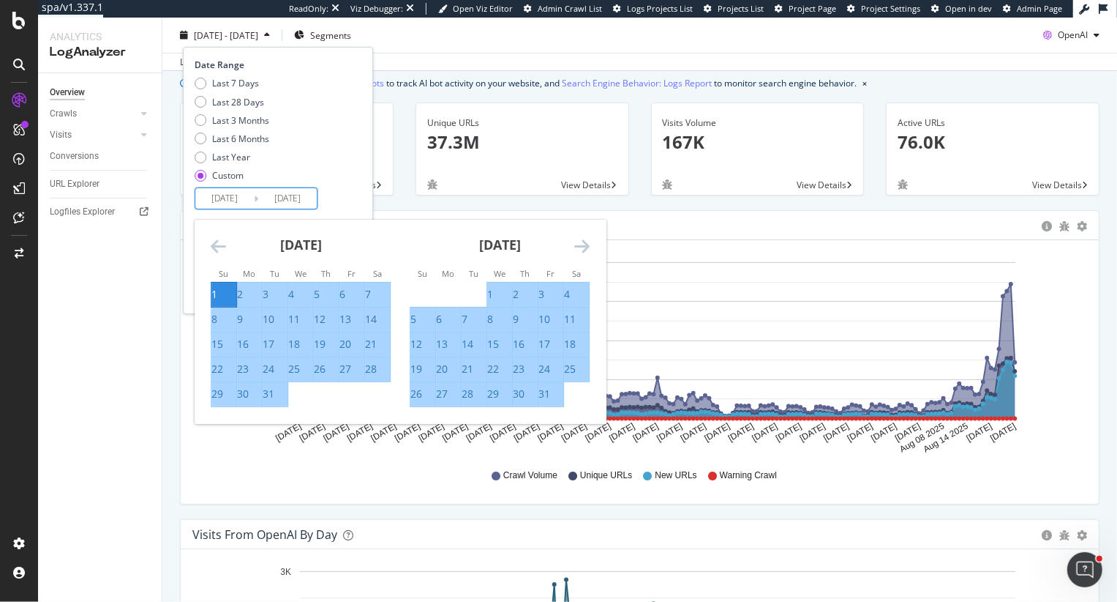
type input "2024/12/01"
click at [358, 148] on div "Last 7 Days Last 28 Days Last 3 Months Last 6 Months Last Year Custom" at bounding box center [276, 132] width 163 height 111
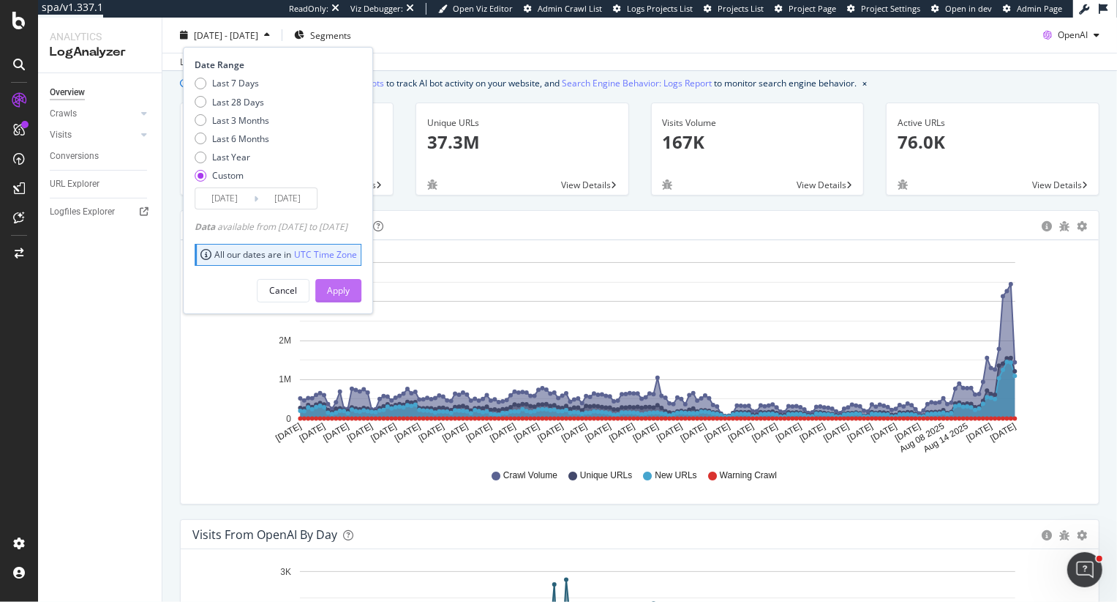
click at [350, 291] on div "Apply" at bounding box center [338, 290] width 23 height 12
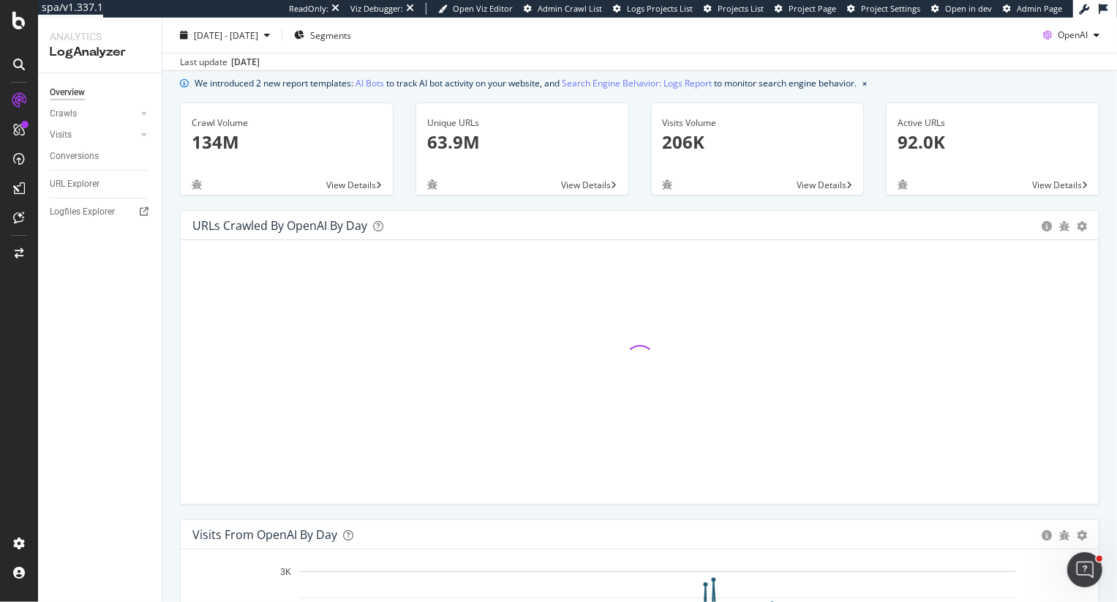
click at [255, 31] on span "2024 Dec. 1st - 2025 Aug. 26th" at bounding box center [226, 35] width 64 height 12
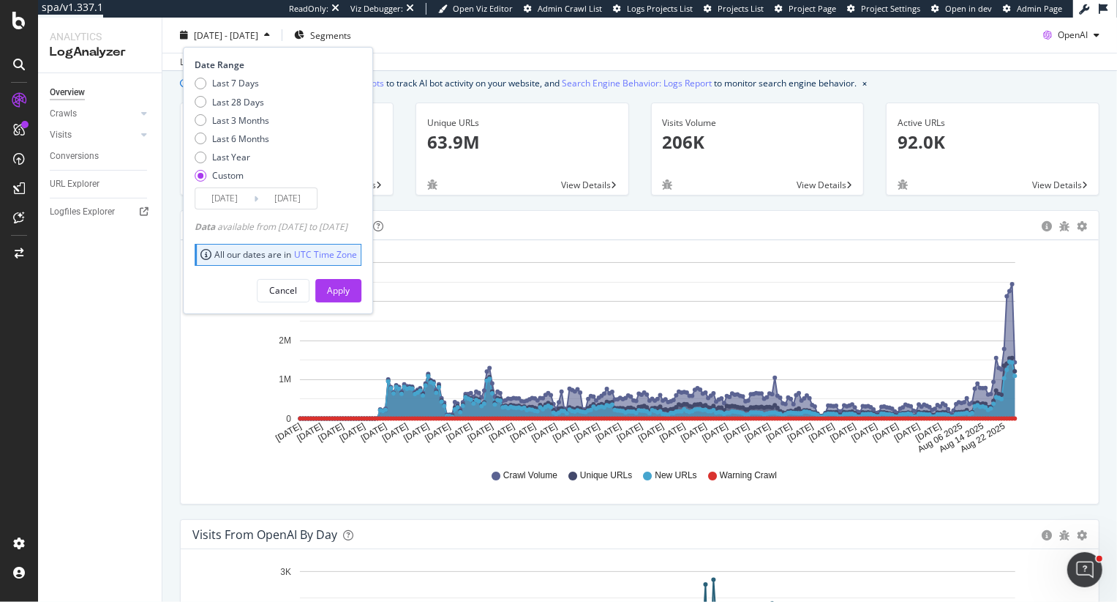
click at [407, 119] on div "Unique URLs 63.9M View Details" at bounding box center [523, 156] width 236 height 108
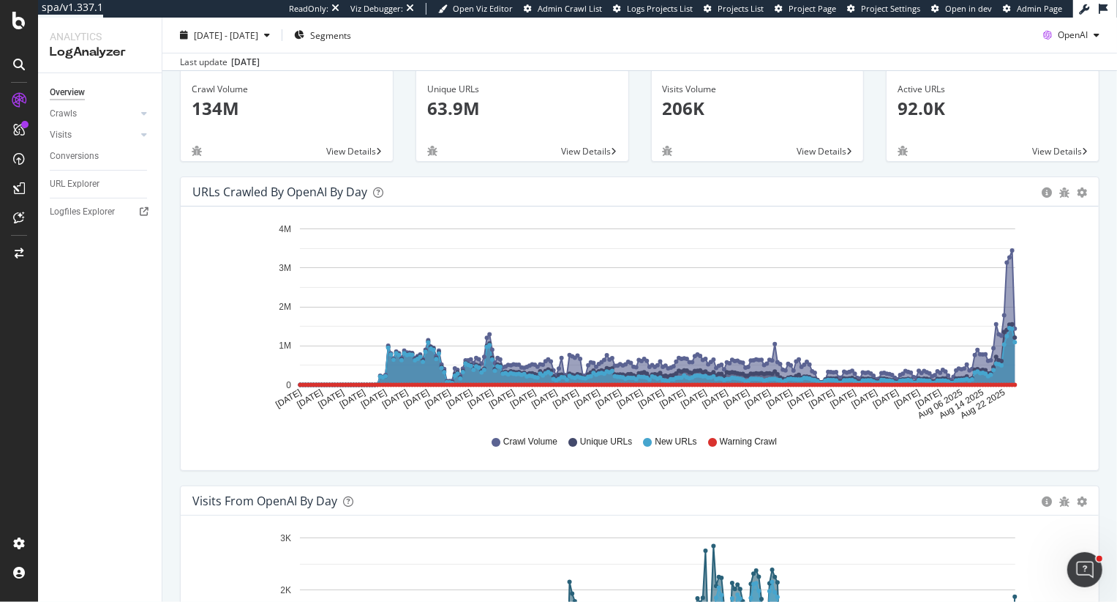
scroll to position [82, 0]
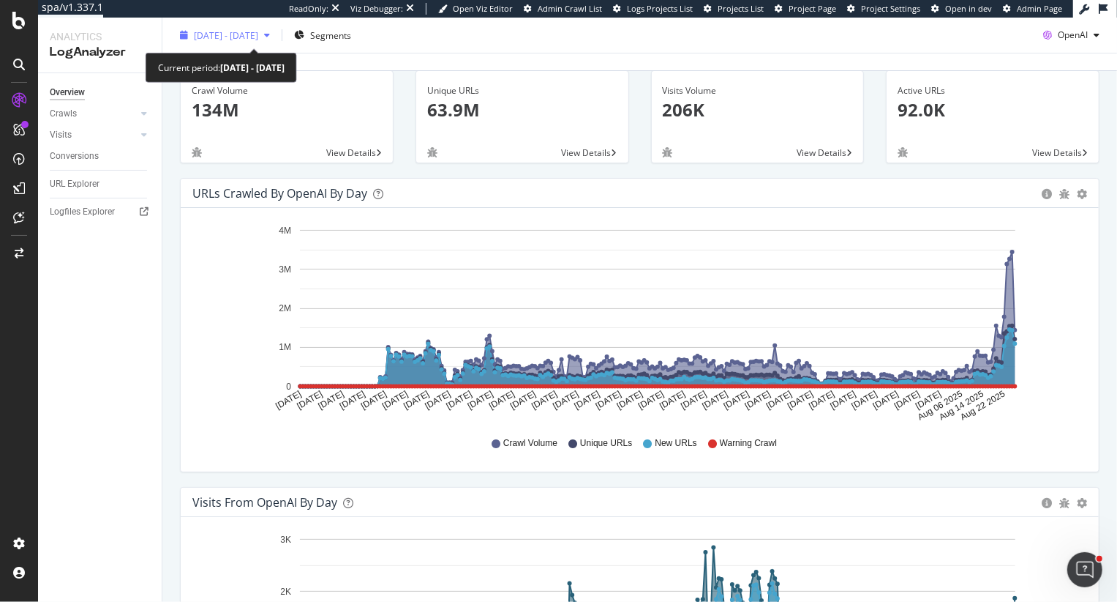
click at [219, 36] on span "2024 Dec. 1st - 2025 Aug. 26th" at bounding box center [226, 35] width 64 height 12
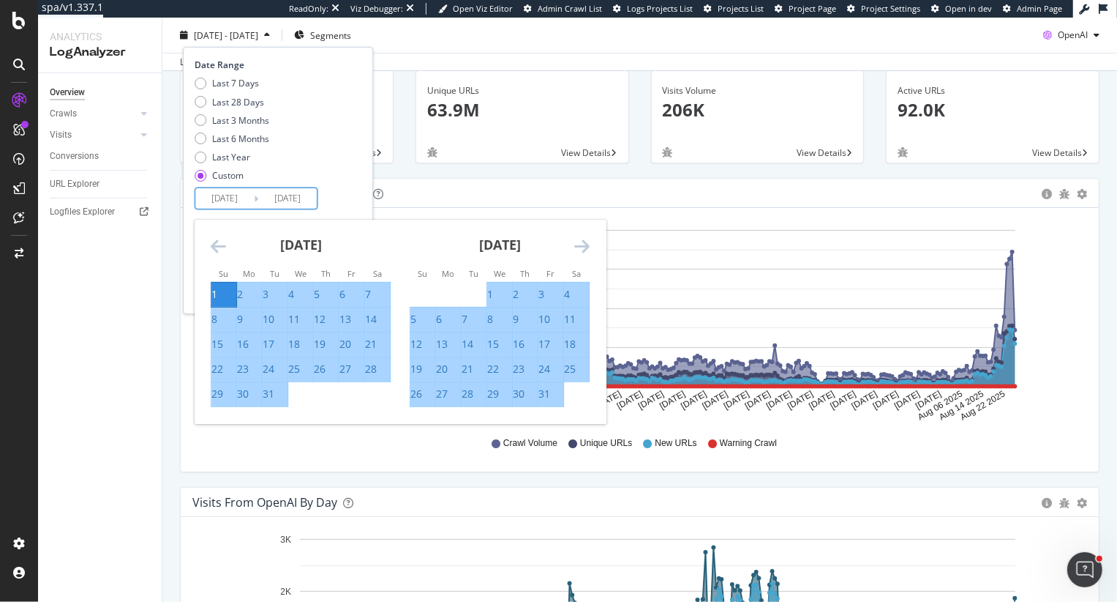
click at [227, 202] on input "2024/12/01" at bounding box center [224, 198] width 59 height 20
click at [580, 247] on icon "Move forward to switch to the next month." at bounding box center [581, 246] width 15 height 18
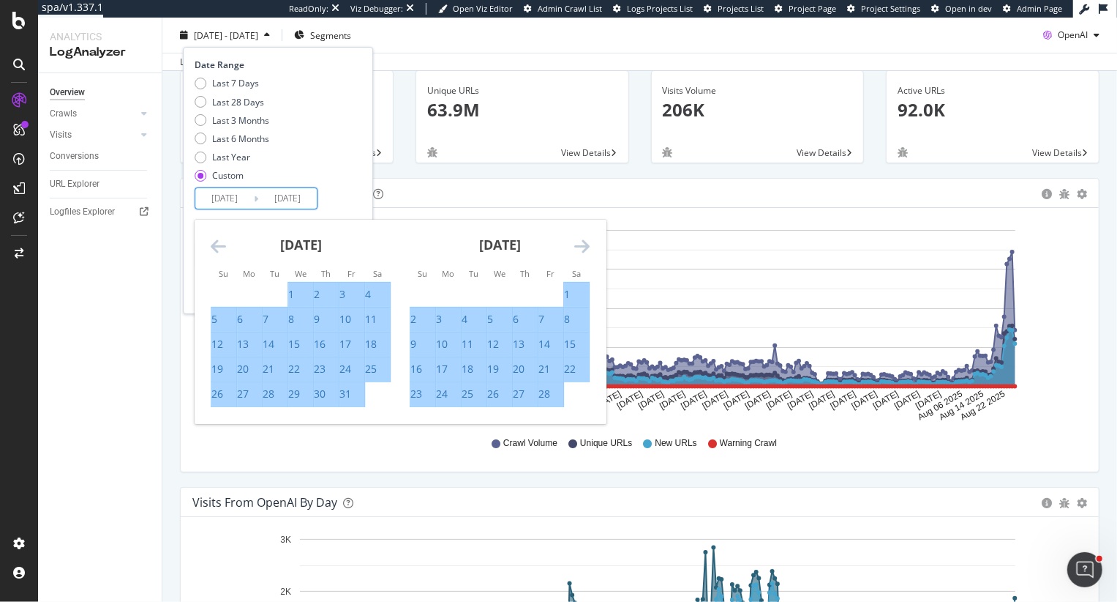
click at [220, 246] on icon "Move backward to switch to the previous month." at bounding box center [218, 246] width 15 height 18
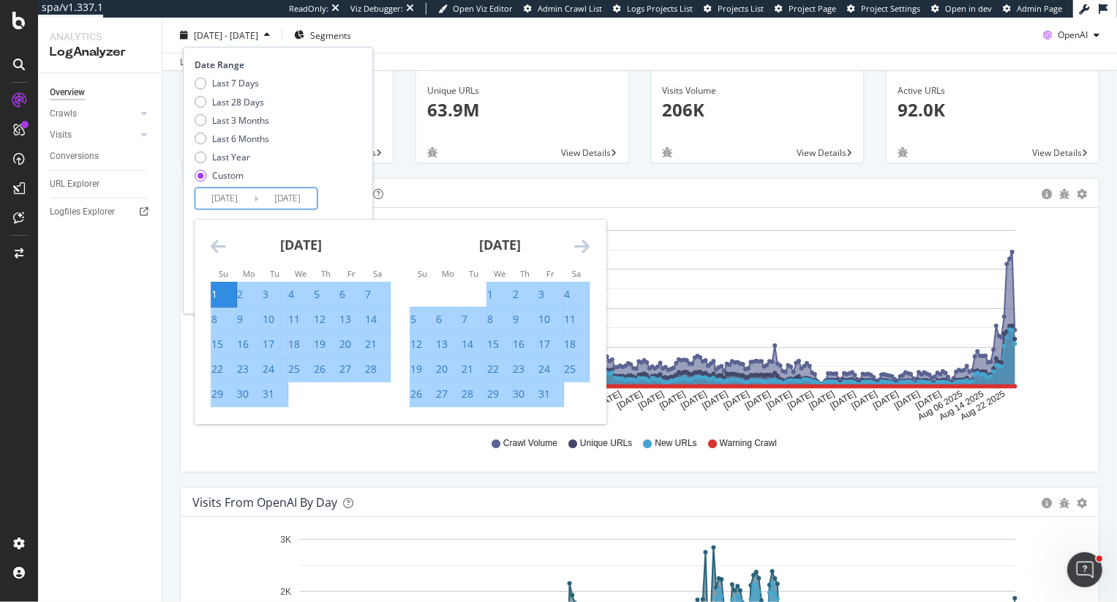
click at [266, 394] on div "31" at bounding box center [269, 393] width 12 height 15
type input "2024/12/31"
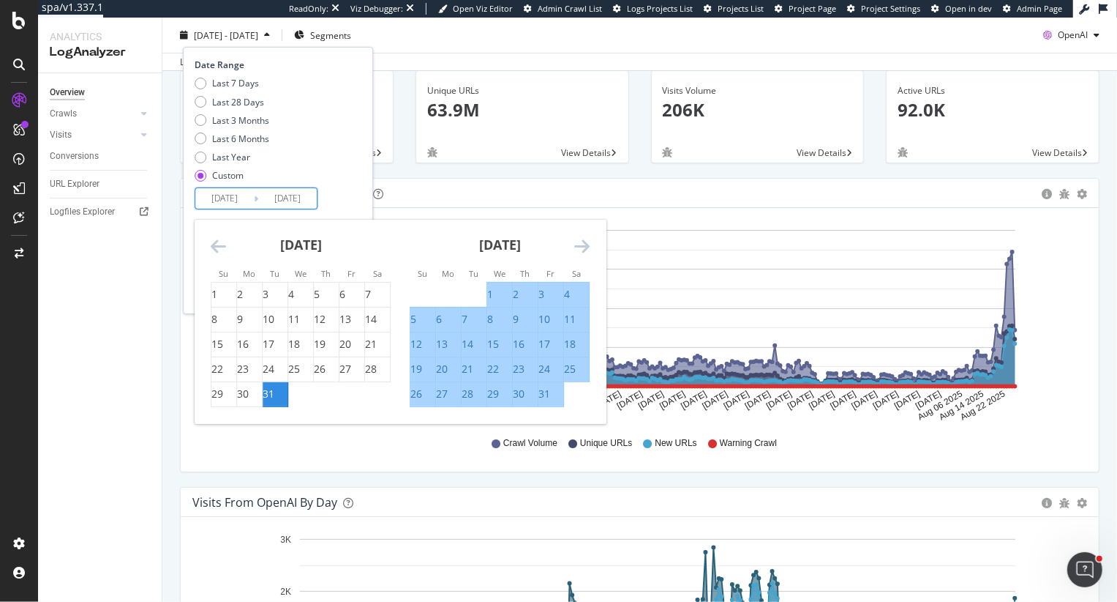
click at [358, 184] on div "Last 7 Days Last 28 Days Last 3 Months Last 6 Months Last Year Custom" at bounding box center [276, 132] width 163 height 111
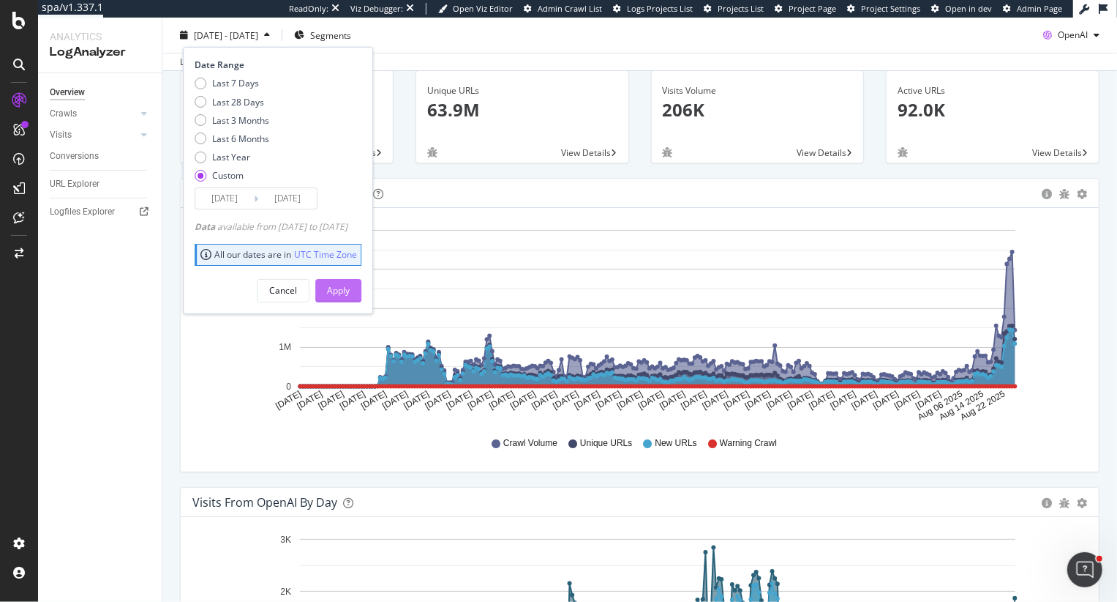
click at [350, 290] on div "Apply" at bounding box center [338, 290] width 23 height 12
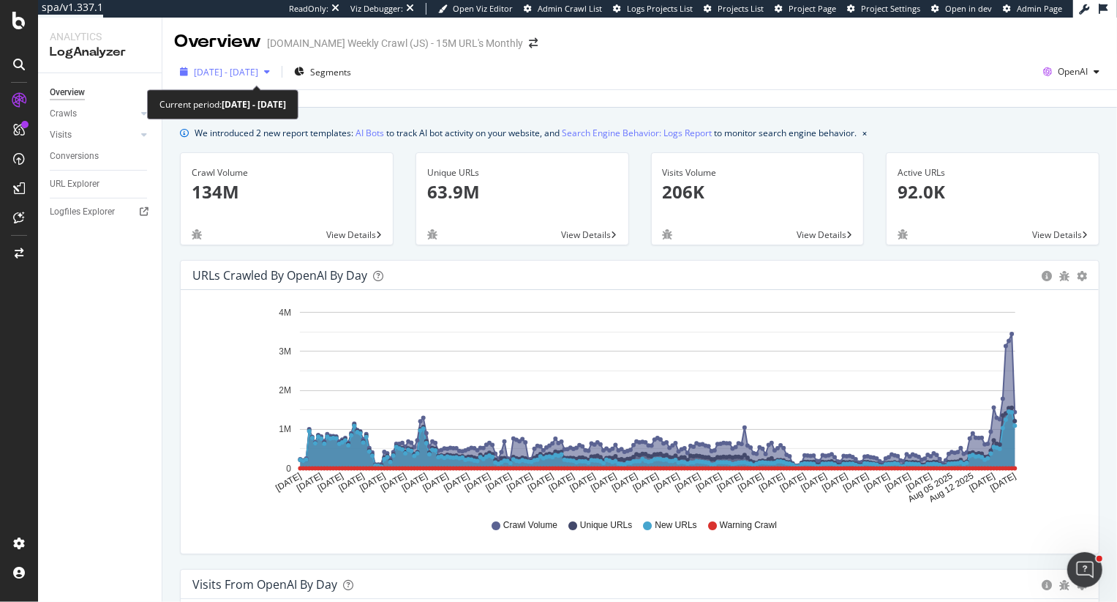
click at [258, 72] on span "2024 Dec. 31st - 2025 Aug. 26th" at bounding box center [226, 72] width 64 height 12
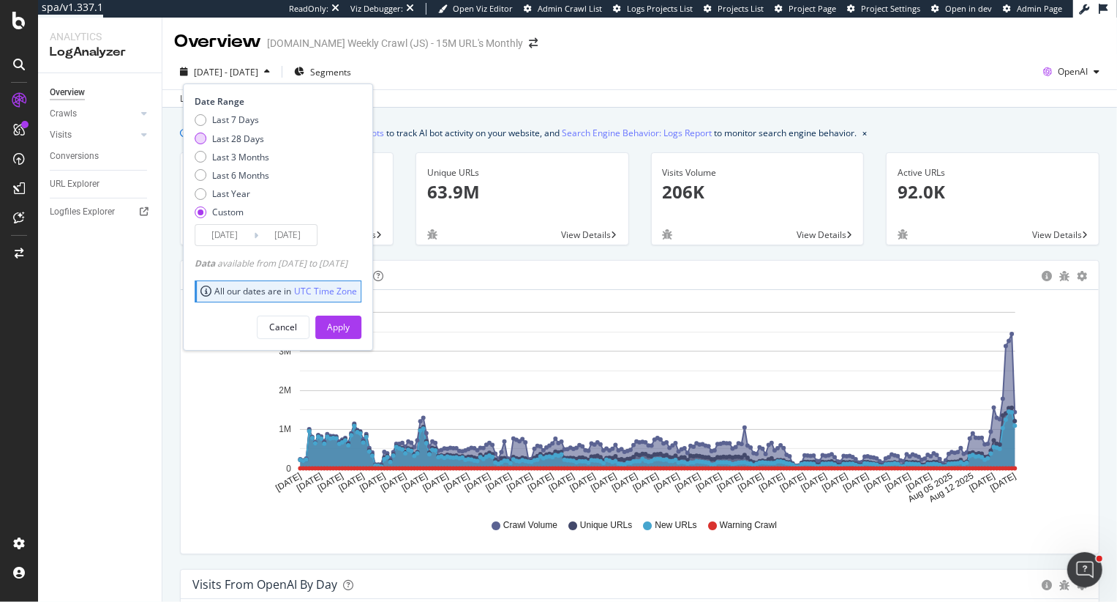
click at [225, 142] on div "Last 28 Days" at bounding box center [238, 138] width 52 height 12
type input "2025/07/30"
click at [350, 331] on div "Apply" at bounding box center [338, 327] width 23 height 12
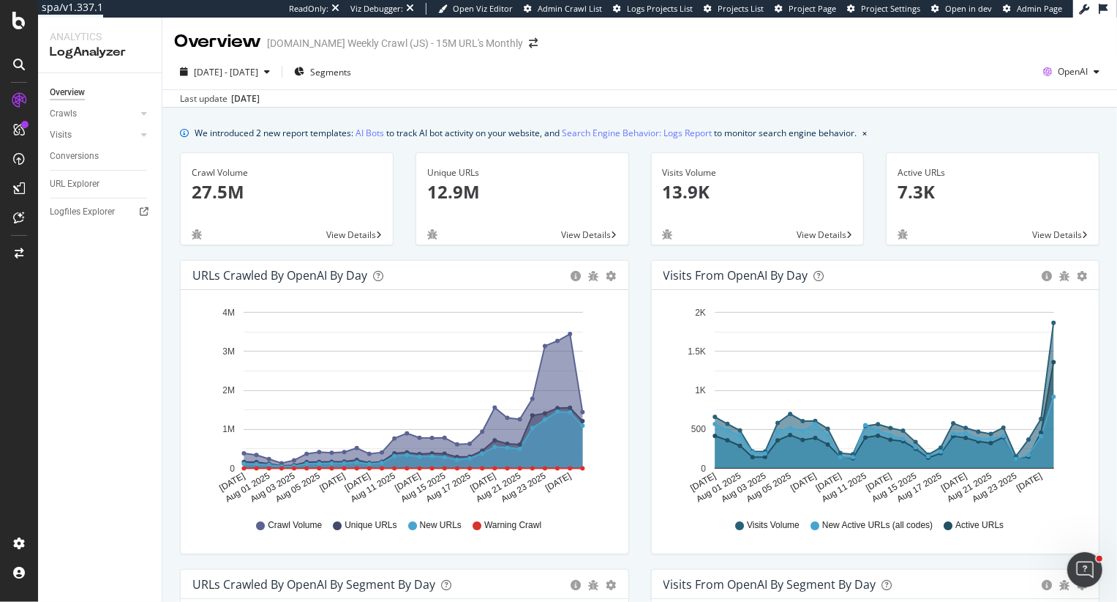
click at [962, 135] on div "We introduced 2 new report templates: AI Bots to track AI bot activity on your …" at bounding box center [640, 132] width 920 height 15
